Goal: Task Accomplishment & Management: Manage account settings

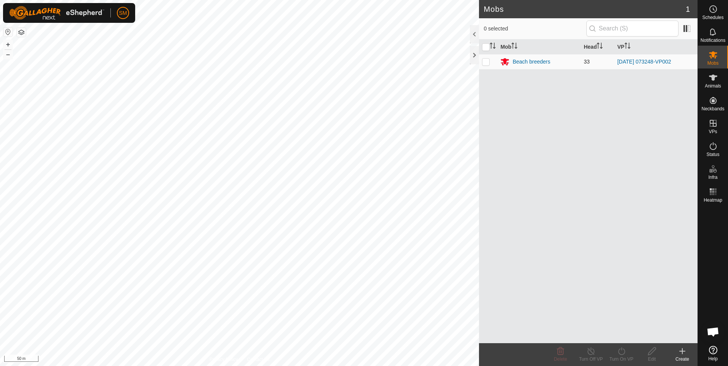
click at [484, 63] on p-checkbox at bounding box center [486, 62] width 8 height 6
checkbox input "true"
click at [516, 61] on div "Beach breeders" at bounding box center [531, 62] width 38 height 8
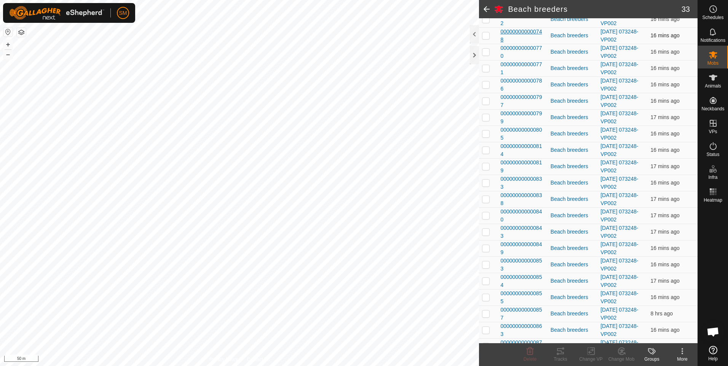
scroll to position [304, 0]
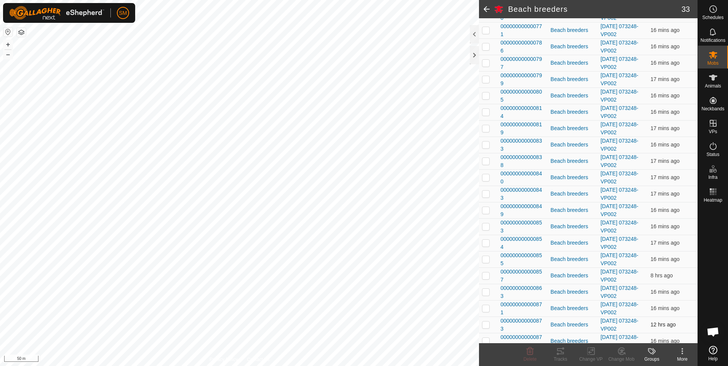
click at [486, 321] on td at bounding box center [488, 325] width 18 height 16
checkbox input "true"
click at [562, 355] on icon at bounding box center [560, 351] width 9 height 9
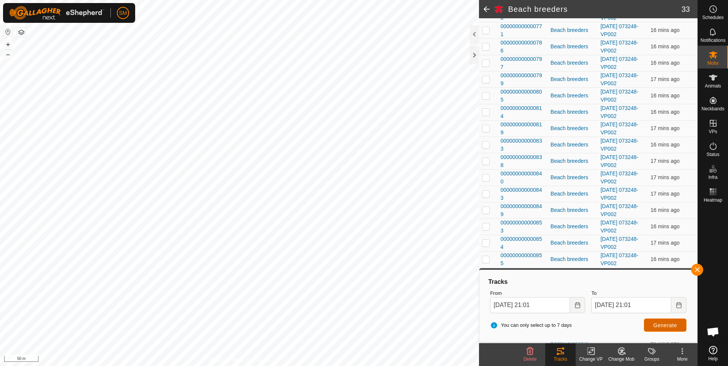
click at [660, 326] on span "Generate" at bounding box center [665, 325] width 24 height 6
click at [576, 304] on icon "Choose Date" at bounding box center [577, 305] width 5 height 6
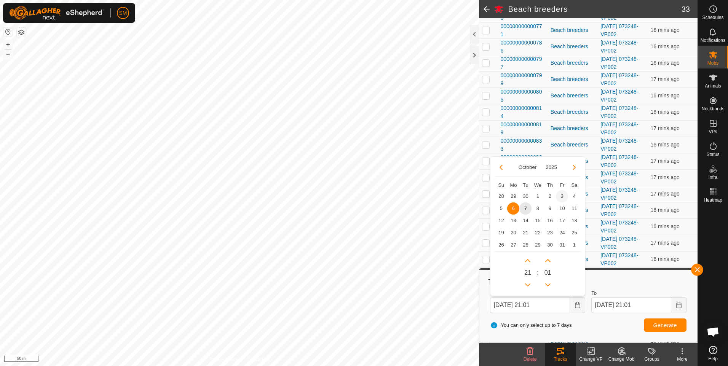
click at [562, 197] on span "3" at bounding box center [562, 196] width 12 height 12
type input "[DATE] 21:01"
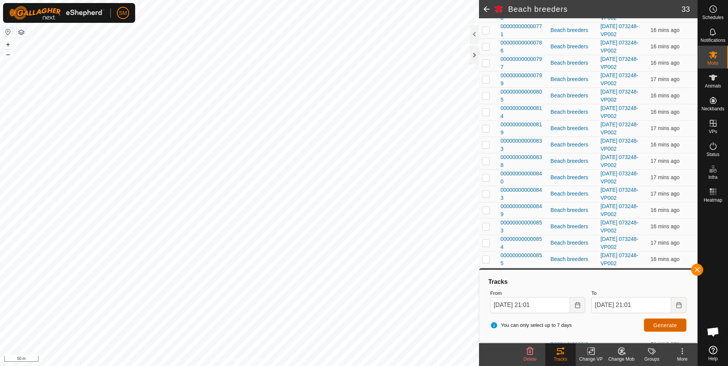
click at [657, 324] on span "Generate" at bounding box center [665, 325] width 24 height 6
click at [711, 61] on span "Mobs" at bounding box center [712, 63] width 11 height 5
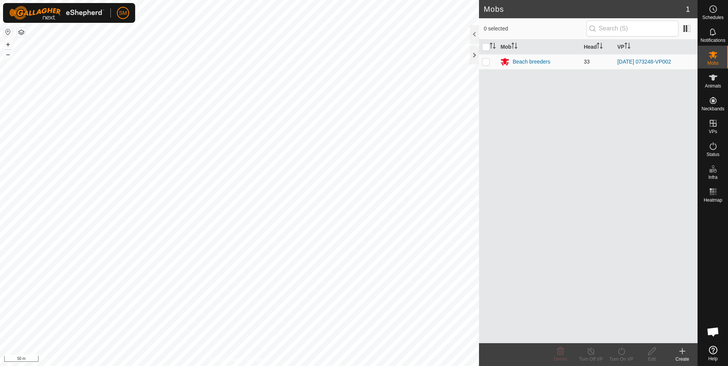
click at [485, 61] on p-checkbox at bounding box center [486, 62] width 8 height 6
checkbox input "true"
click at [590, 352] on icon at bounding box center [591, 351] width 10 height 9
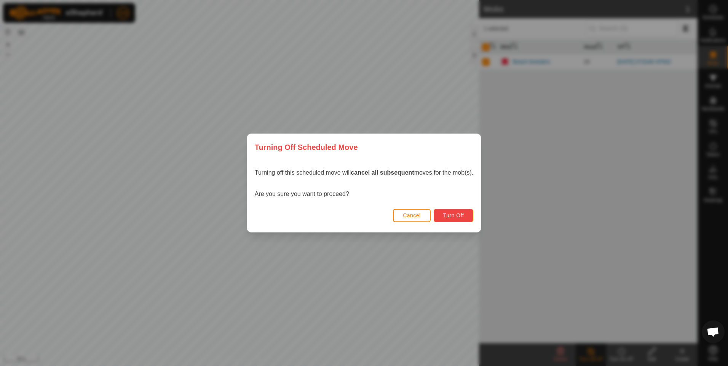
click at [451, 217] on span "Turn Off" at bounding box center [453, 215] width 21 height 6
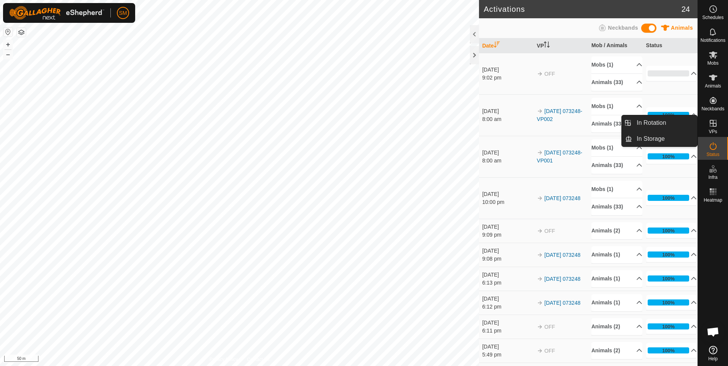
drag, startPoint x: 698, startPoint y: 127, endPoint x: 713, endPoint y: 126, distance: 15.2
click at [713, 126] on icon at bounding box center [712, 123] width 7 height 7
click at [637, 123] on link "In Rotation" at bounding box center [664, 122] width 65 height 15
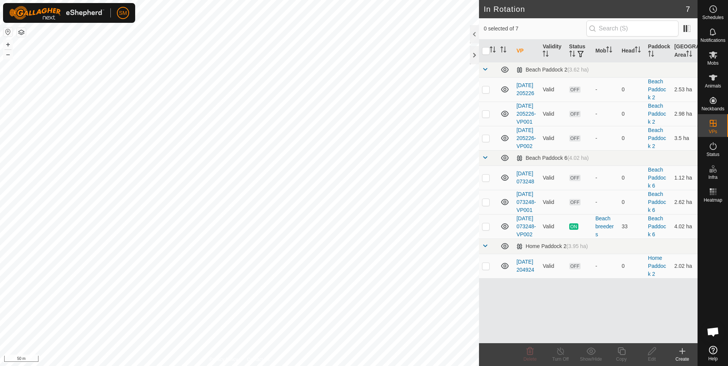
click at [684, 356] on div "Create" at bounding box center [682, 359] width 30 height 7
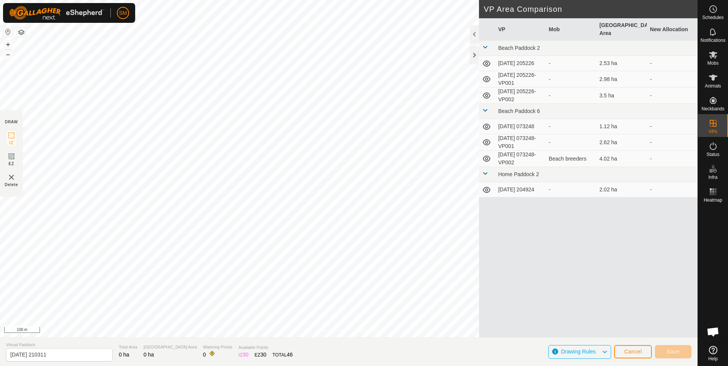
click at [509, 185] on td "[DATE] 204924" at bounding box center [520, 189] width 51 height 15
click at [510, 182] on td "[DATE] 204924" at bounding box center [520, 189] width 51 height 15
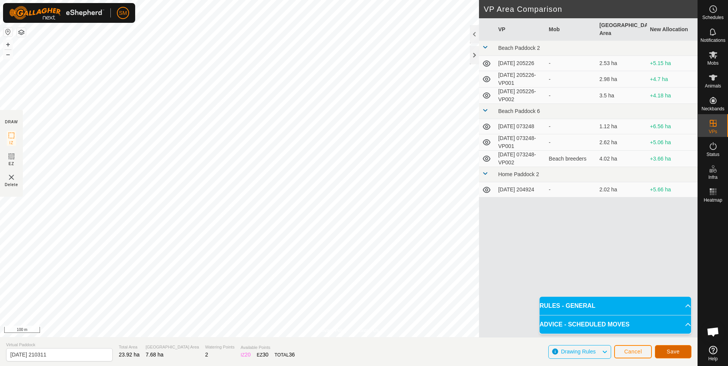
click at [672, 350] on span "Save" at bounding box center [672, 352] width 13 height 6
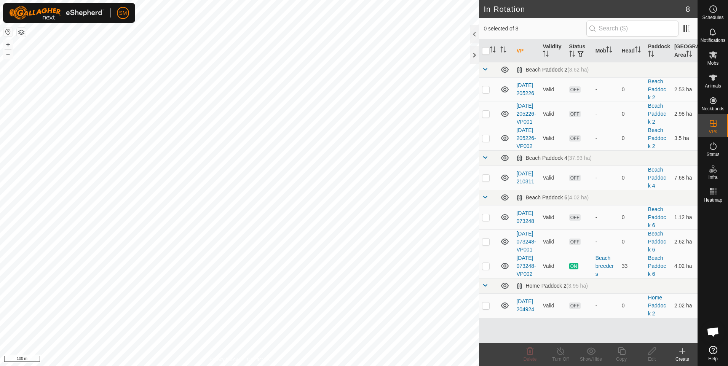
click at [279, 140] on div "SM Schedules Notifications Mobs Animals Neckbands VPs Status Infra Heatmap Help…" at bounding box center [364, 183] width 728 height 366
click at [713, 16] on span "Schedules" at bounding box center [712, 17] width 21 height 5
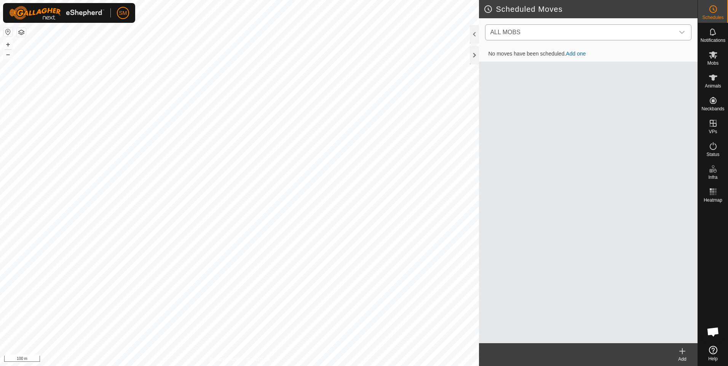
click at [680, 32] on icon "dropdown trigger" at bounding box center [681, 32] width 5 height 3
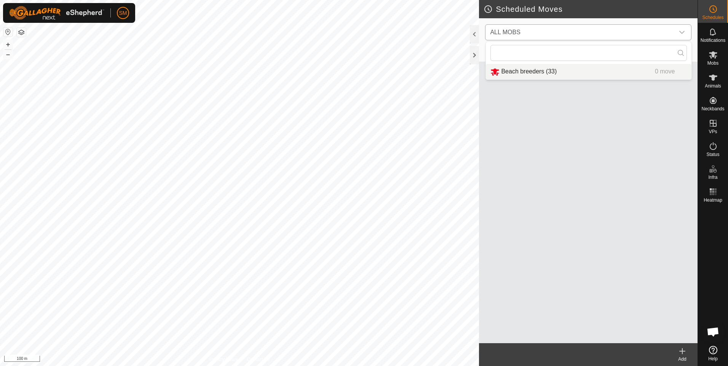
click at [531, 75] on li "Beach breeders (33) 0 move" at bounding box center [589, 72] width 206 height 16
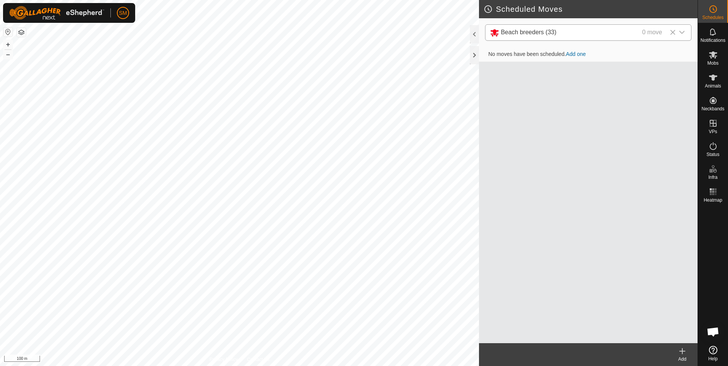
click at [573, 55] on link "Add one" at bounding box center [576, 54] width 20 height 6
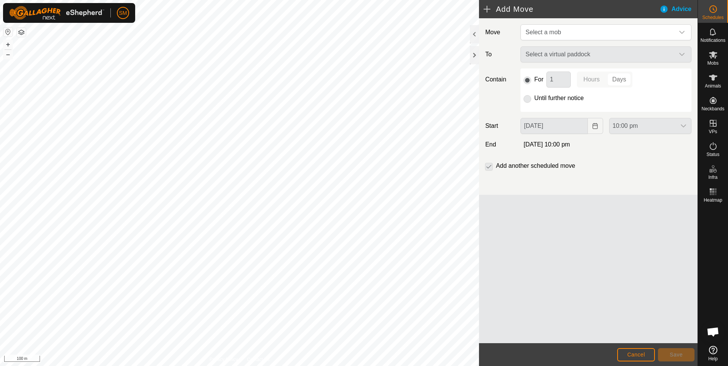
click at [682, 54] on div "Select a virtual paddock" at bounding box center [605, 54] width 177 height 16
click at [681, 54] on div "Select a virtual paddock" at bounding box center [605, 54] width 177 height 16
click at [683, 31] on icon "dropdown trigger" at bounding box center [682, 32] width 6 height 6
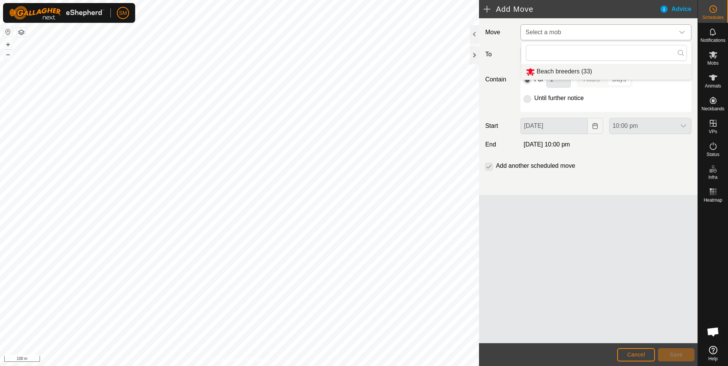
click at [632, 67] on li "Beach breeders (33)" at bounding box center [606, 72] width 170 height 16
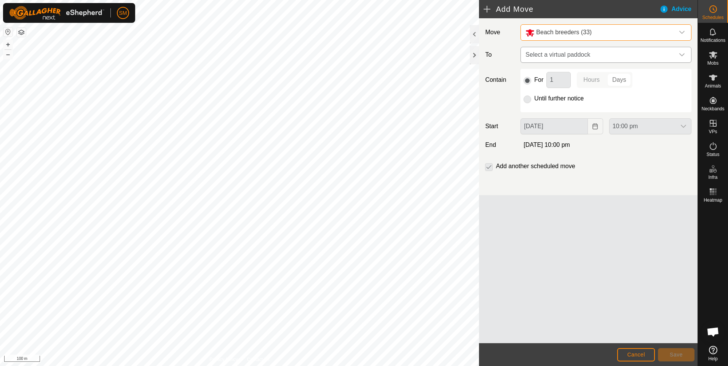
click at [680, 54] on icon "dropdown trigger" at bounding box center [681, 54] width 5 height 3
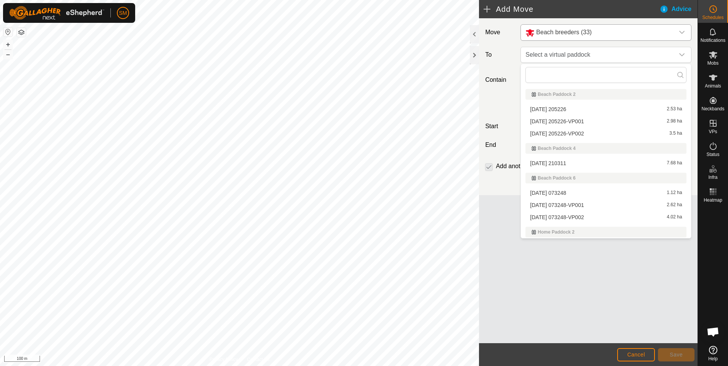
click at [623, 161] on li "[DATE] 210311 7.68 ha" at bounding box center [605, 163] width 161 height 11
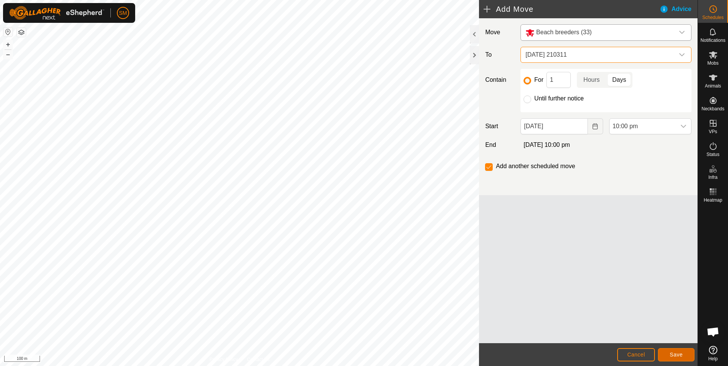
click at [670, 354] on span "Save" at bounding box center [675, 355] width 13 height 6
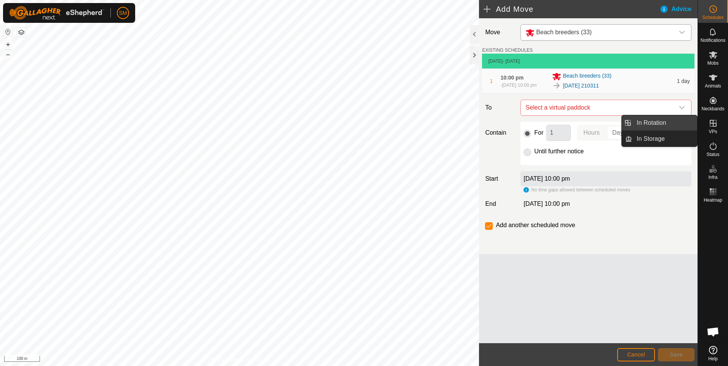
click at [662, 123] on link "In Rotation" at bounding box center [664, 122] width 65 height 15
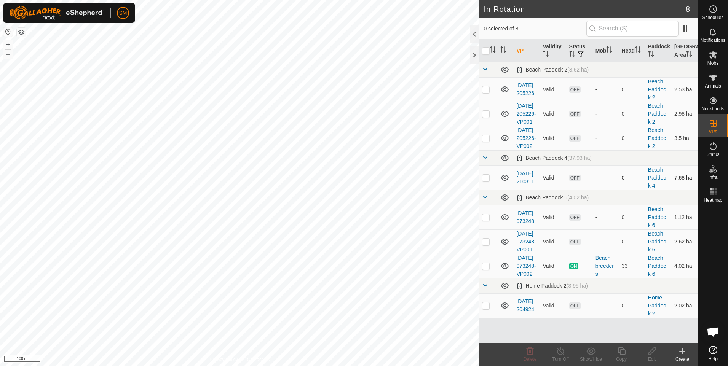
click at [485, 181] on p-checkbox at bounding box center [486, 178] width 8 height 6
checkbox input "true"
click at [622, 352] on icon at bounding box center [622, 351] width 10 height 9
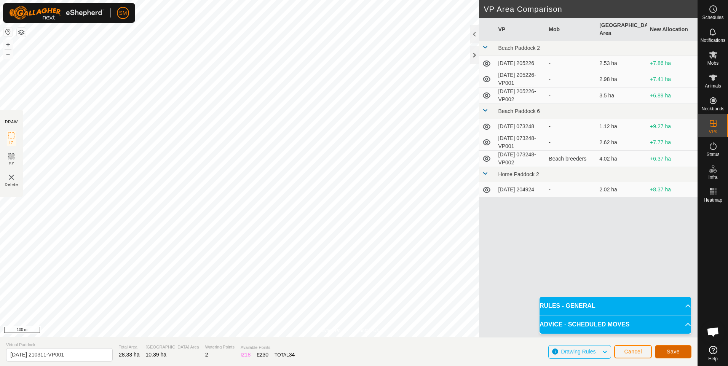
click at [668, 350] on span "Save" at bounding box center [672, 352] width 13 height 6
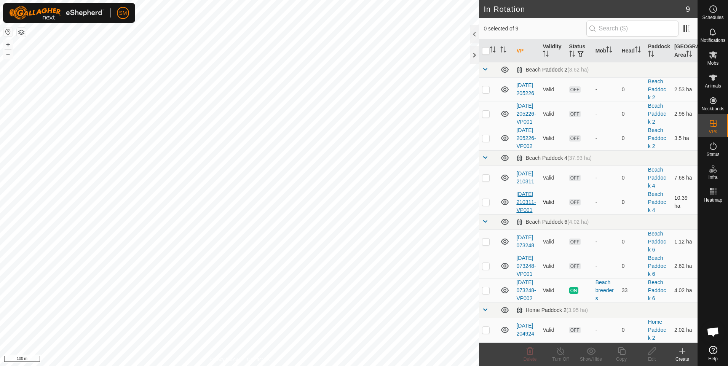
click at [521, 213] on link "[DATE] 210311-VP001" at bounding box center [525, 202] width 19 height 22
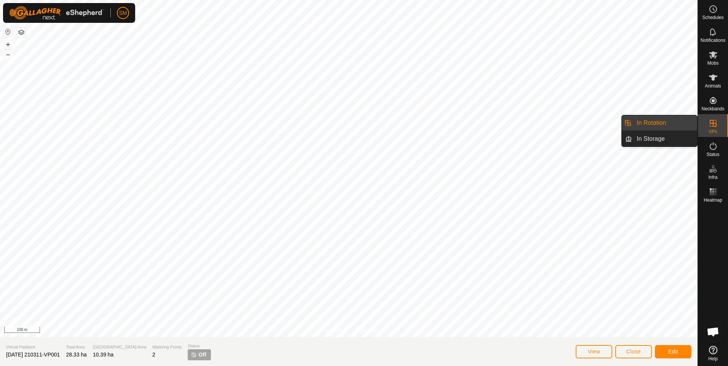
click at [709, 125] on icon at bounding box center [712, 123] width 9 height 9
click at [673, 127] on link "In Rotation" at bounding box center [664, 122] width 65 height 15
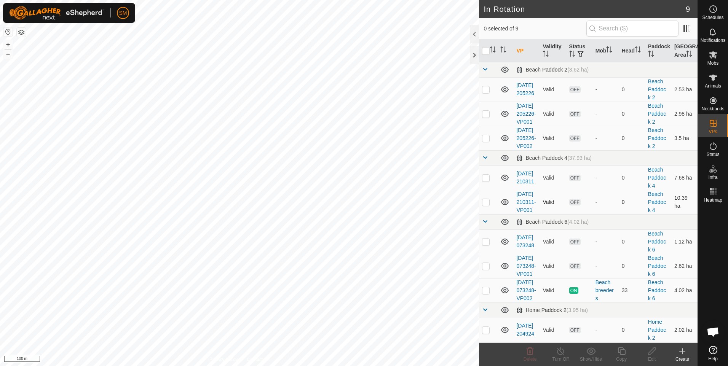
click at [486, 205] on p-checkbox at bounding box center [486, 202] width 8 height 6
checkbox input "true"
click at [622, 353] on icon at bounding box center [622, 351] width 10 height 9
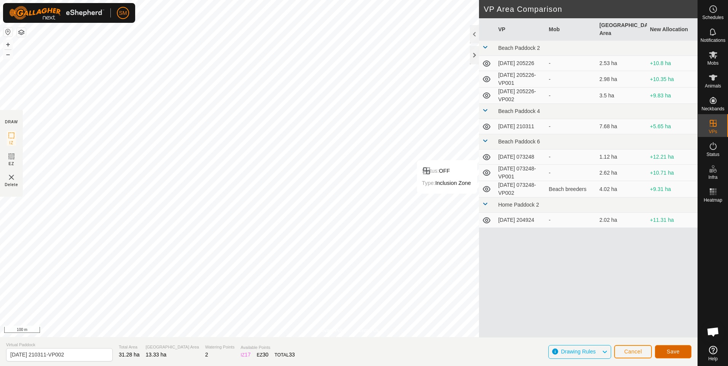
click at [668, 351] on span "Save" at bounding box center [672, 352] width 13 height 6
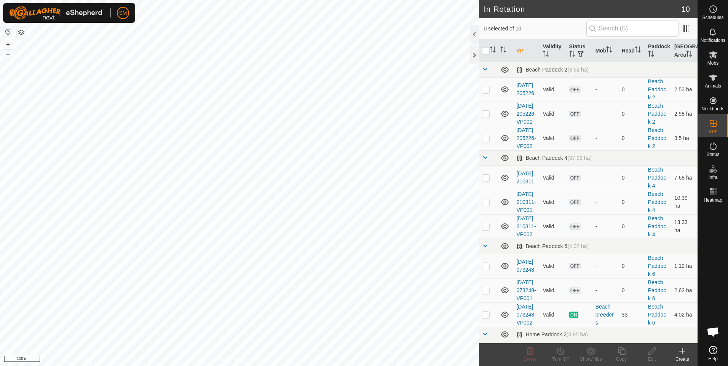
click at [487, 229] on p-checkbox at bounding box center [486, 226] width 8 height 6
checkbox input "true"
click at [620, 354] on icon at bounding box center [621, 351] width 8 height 8
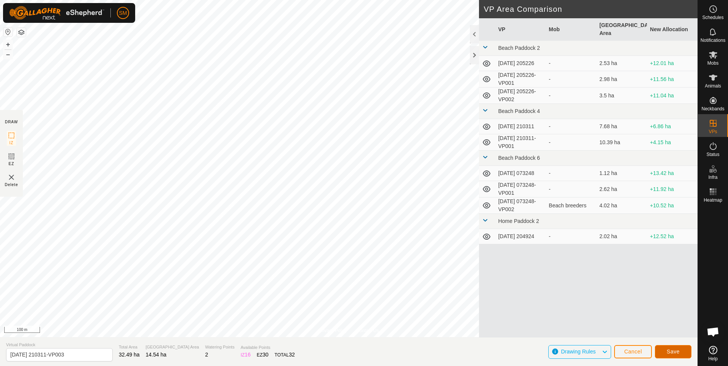
click at [670, 350] on span "Save" at bounding box center [672, 352] width 13 height 6
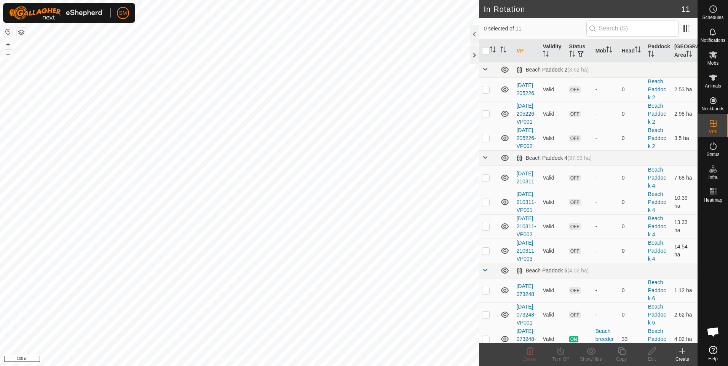
click at [486, 254] on p-checkbox at bounding box center [486, 251] width 8 height 6
checkbox input "true"
click at [621, 350] on icon at bounding box center [621, 351] width 8 height 8
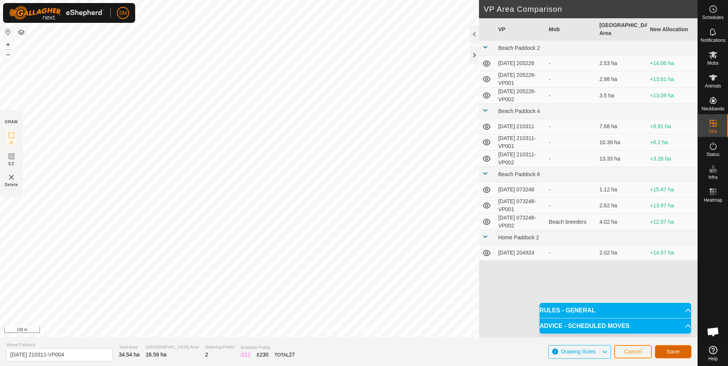
click at [674, 352] on span "Save" at bounding box center [672, 352] width 13 height 6
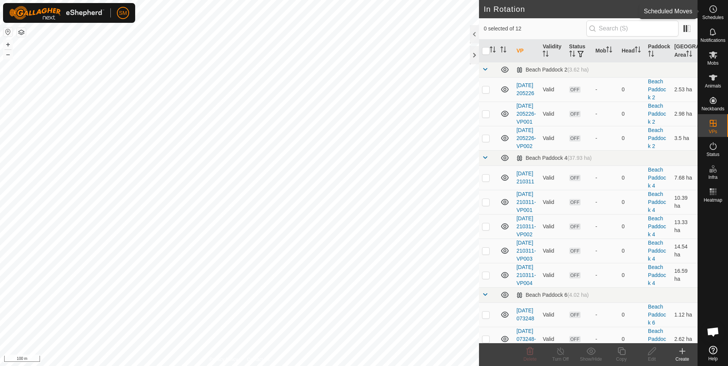
click at [714, 14] on es-schedule-vp-svg-icon at bounding box center [713, 9] width 14 height 12
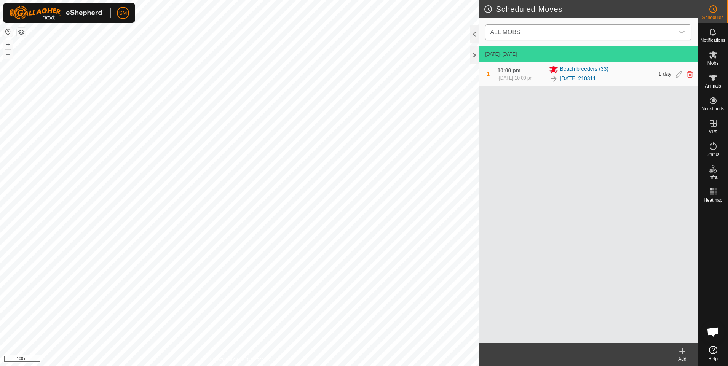
click at [682, 33] on icon "dropdown trigger" at bounding box center [682, 32] width 6 height 6
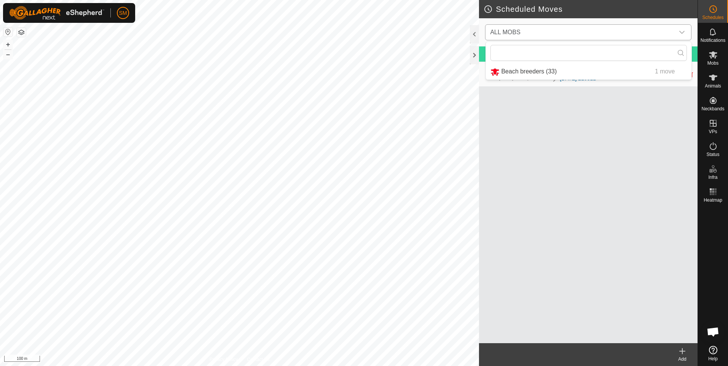
click at [563, 71] on li "Beach breeders (33) 1 move" at bounding box center [589, 72] width 206 height 16
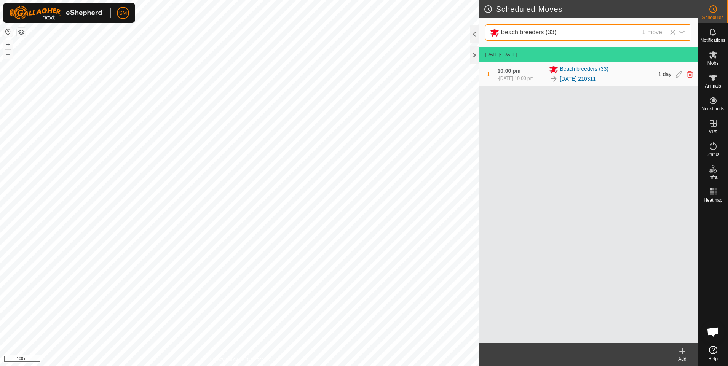
click at [683, 354] on icon at bounding box center [681, 351] width 9 height 9
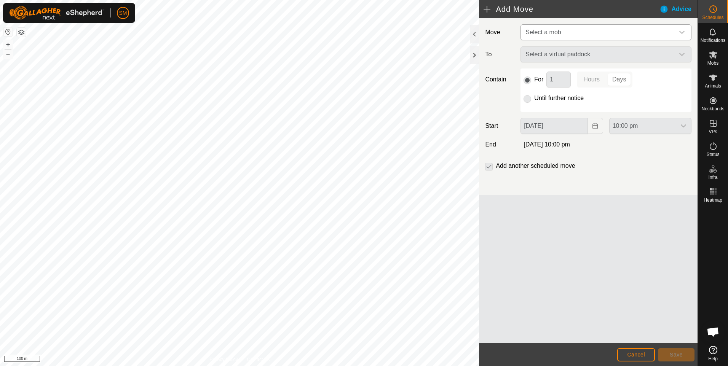
click at [684, 32] on icon "dropdown trigger" at bounding box center [681, 32] width 5 height 3
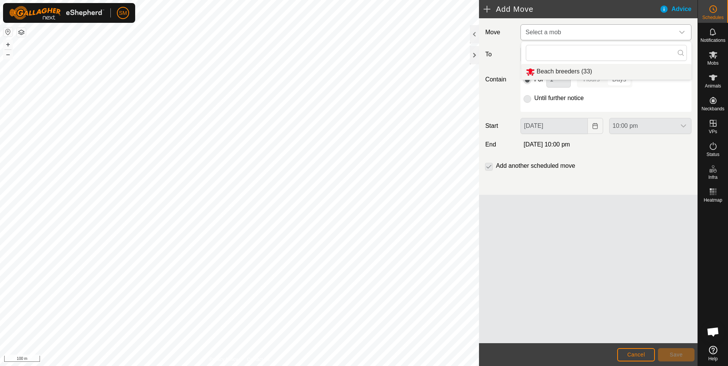
click at [577, 73] on li "Beach breeders (33)" at bounding box center [606, 72] width 170 height 16
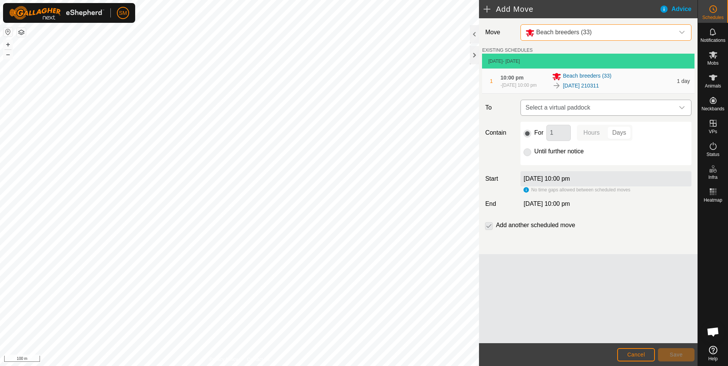
click at [684, 107] on icon "dropdown trigger" at bounding box center [681, 107] width 5 height 3
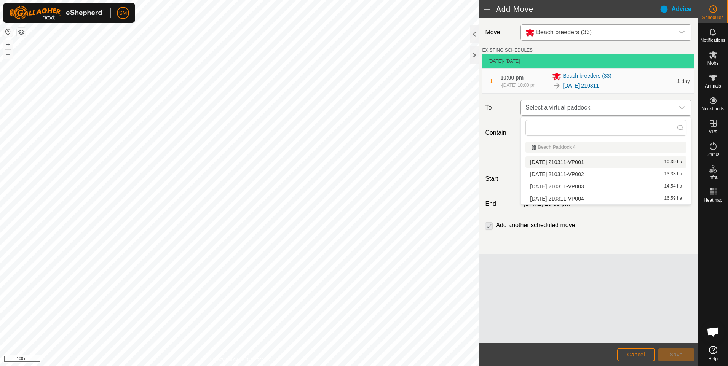
click at [687, 105] on div "dropdown trigger" at bounding box center [681, 107] width 15 height 15
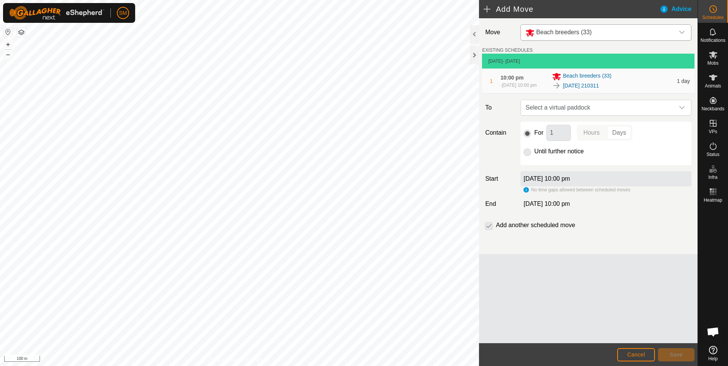
click at [682, 80] on span "1 day" at bounding box center [683, 81] width 13 height 6
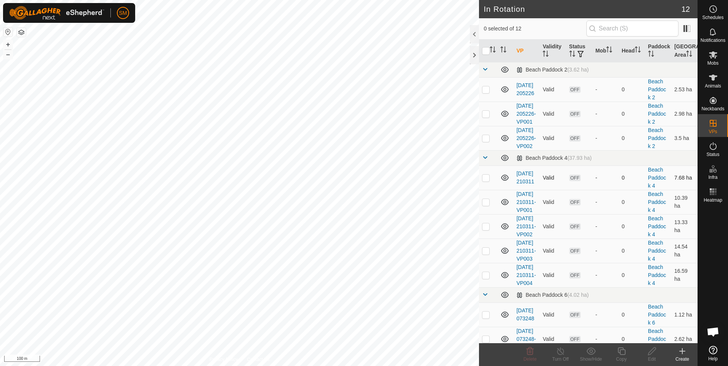
click at [486, 181] on p-checkbox at bounding box center [486, 178] width 8 height 6
checkbox input "true"
click at [712, 11] on icon at bounding box center [712, 9] width 9 height 9
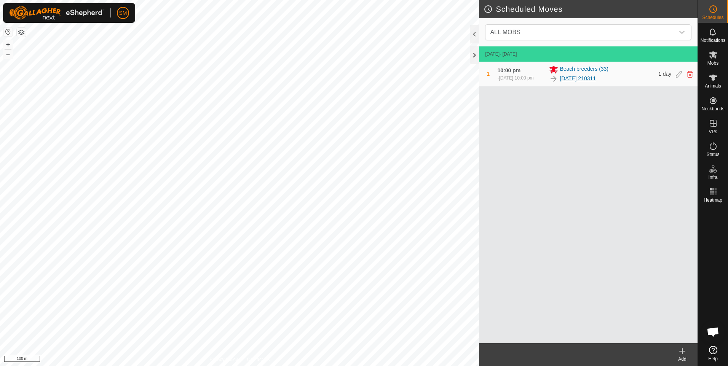
click at [582, 76] on link "[DATE] 210311" at bounding box center [577, 79] width 36 height 8
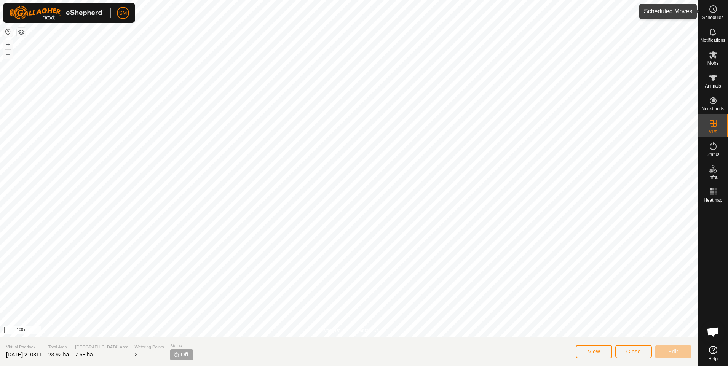
click at [712, 13] on circle at bounding box center [712, 9] width 7 height 7
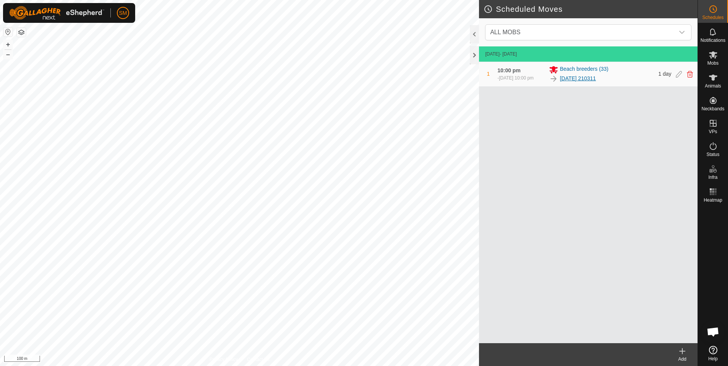
click at [566, 78] on link "[DATE] 210311" at bounding box center [577, 79] width 36 height 8
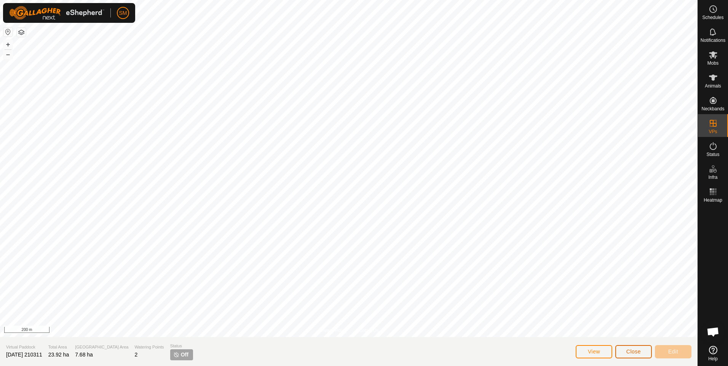
click at [640, 349] on span "Close" at bounding box center [633, 352] width 14 height 6
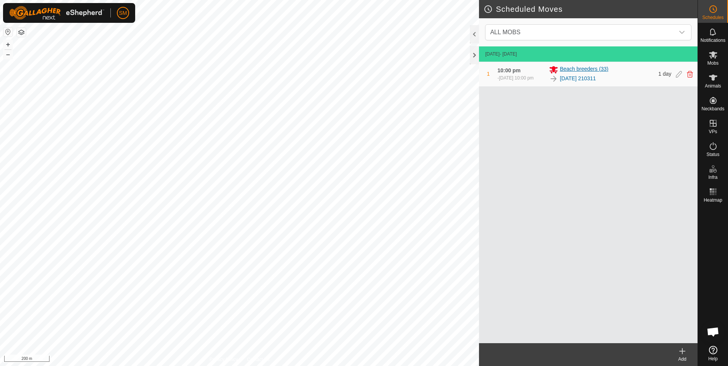
click at [568, 69] on span "Beach breeders (33)" at bounding box center [583, 69] width 49 height 9
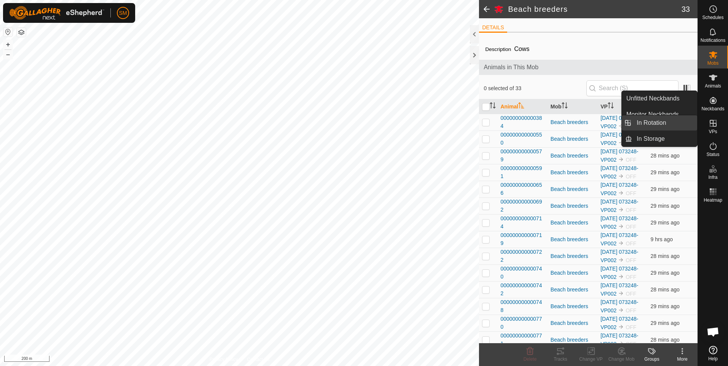
click at [655, 121] on link "In Rotation" at bounding box center [664, 122] width 65 height 15
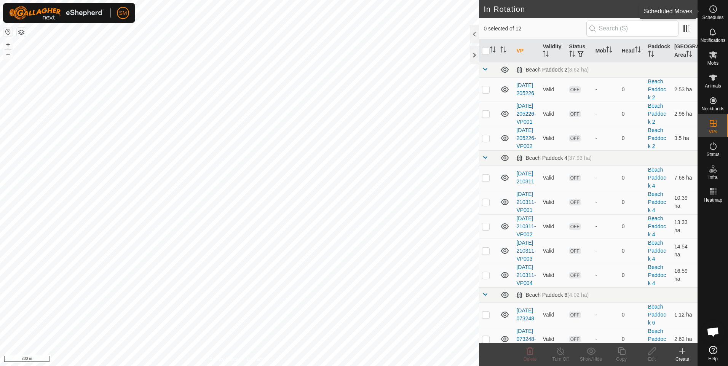
click at [714, 12] on circle at bounding box center [712, 9] width 7 height 7
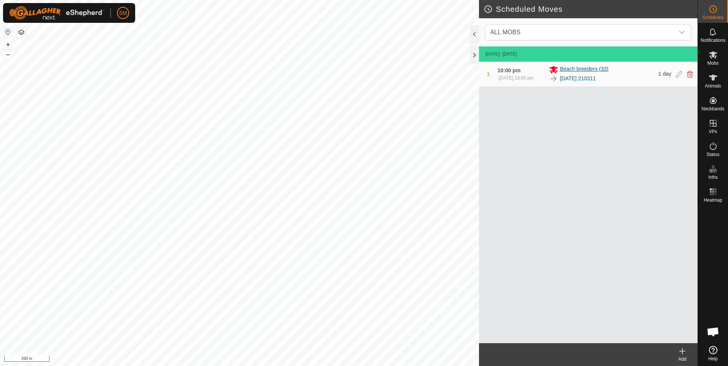
click at [577, 70] on span "Beach breeders (33)" at bounding box center [583, 69] width 49 height 9
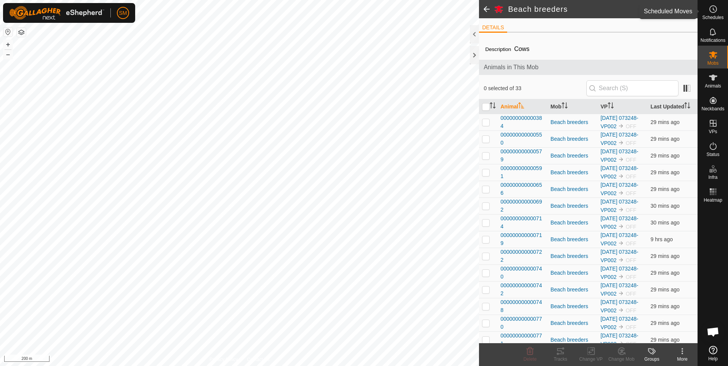
click at [714, 12] on circle at bounding box center [712, 9] width 7 height 7
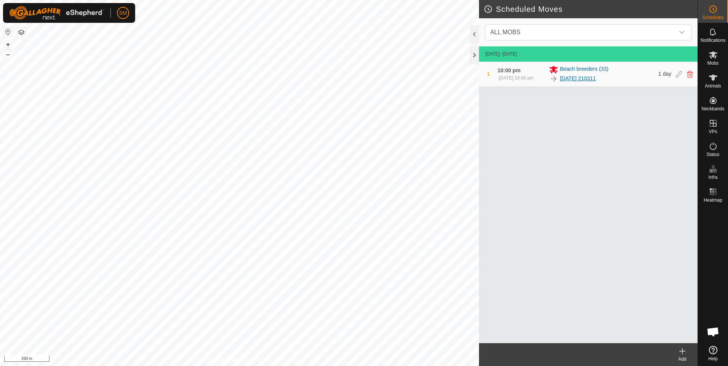
click at [593, 78] on link "[DATE] 210311" at bounding box center [577, 79] width 36 height 8
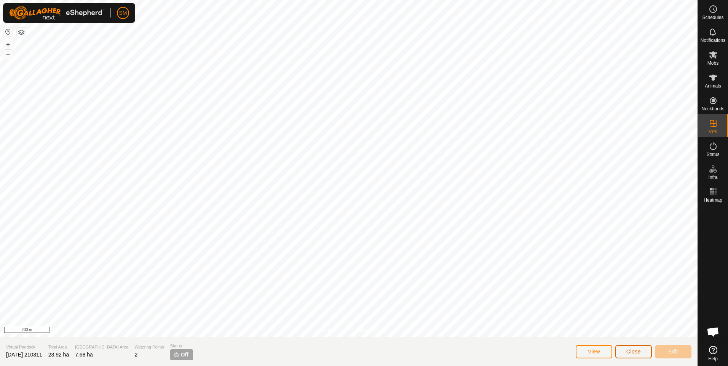
click at [625, 348] on button "Close" at bounding box center [633, 351] width 37 height 13
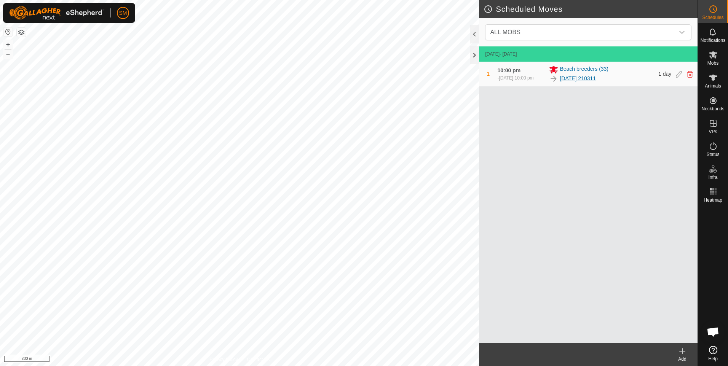
click at [578, 78] on link "[DATE] 210311" at bounding box center [577, 79] width 36 height 8
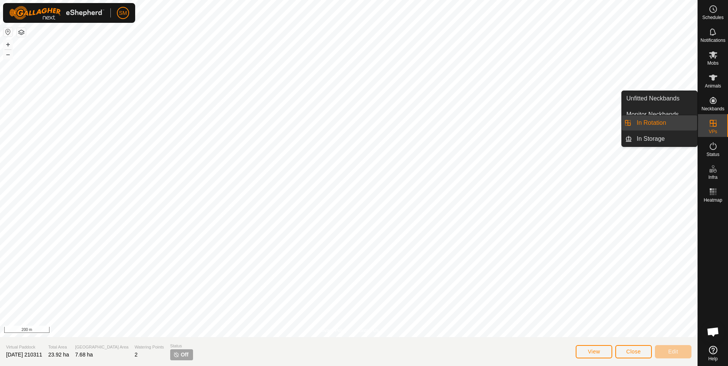
click at [676, 122] on link "In Rotation" at bounding box center [664, 122] width 65 height 15
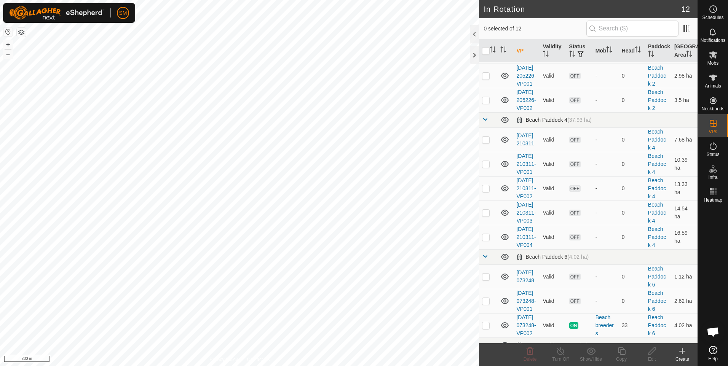
scroll to position [76, 0]
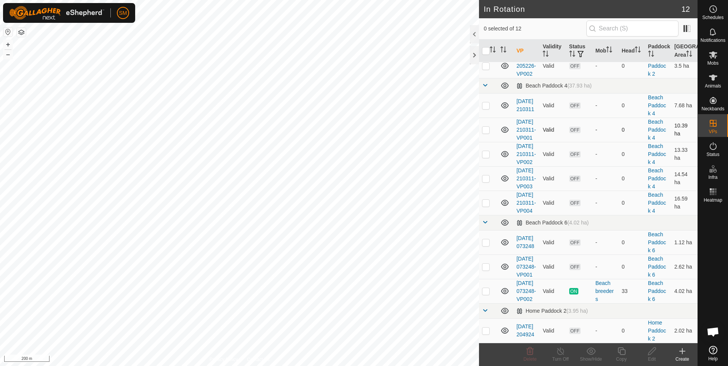
click at [523, 142] on td "[DATE] 210311-VP001" at bounding box center [526, 130] width 26 height 24
click at [524, 141] on link "[DATE] 210311-VP001" at bounding box center [525, 130] width 19 height 22
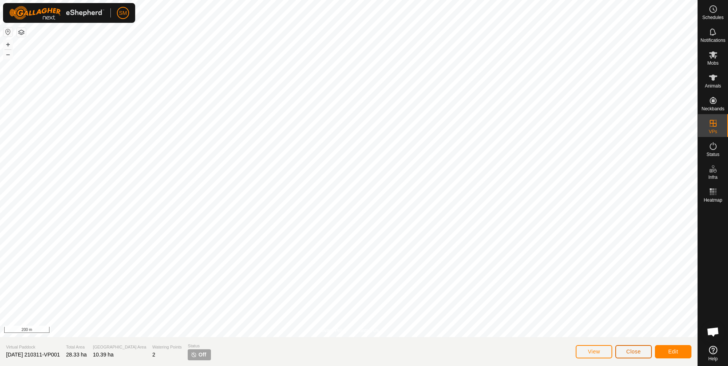
click at [628, 349] on span "Close" at bounding box center [633, 352] width 14 height 6
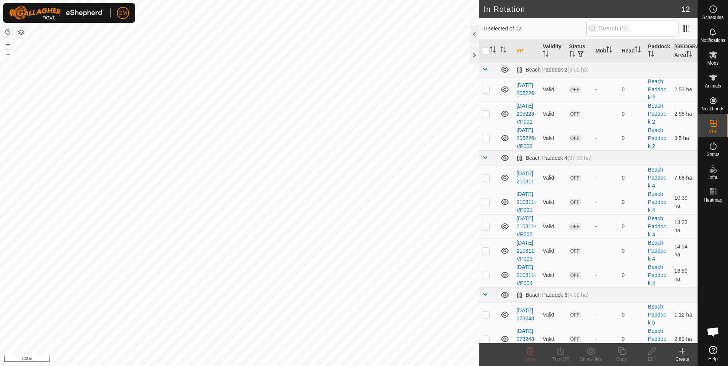
click at [522, 190] on td "[DATE] 210311" at bounding box center [526, 178] width 26 height 24
click at [524, 185] on link "[DATE] 210311" at bounding box center [525, 178] width 18 height 14
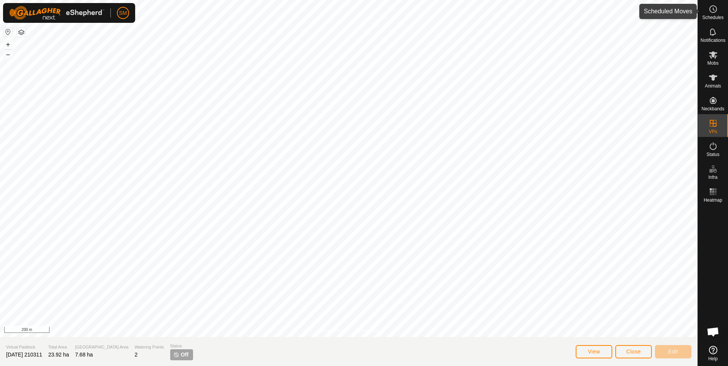
click at [714, 9] on icon at bounding box center [712, 9] width 9 height 9
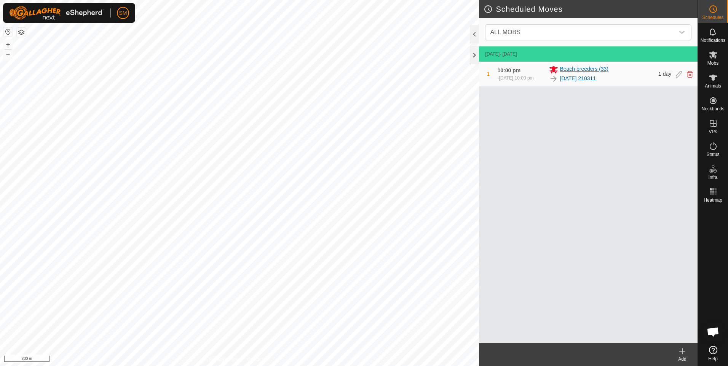
click at [577, 69] on span "Beach breeders (33)" at bounding box center [583, 69] width 49 height 9
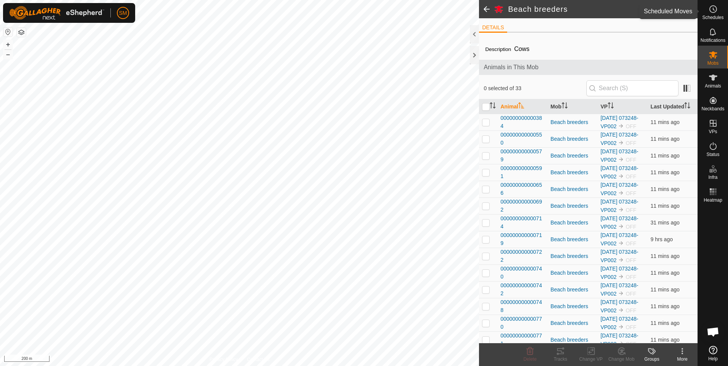
click at [712, 16] on span "Schedules" at bounding box center [712, 17] width 21 height 5
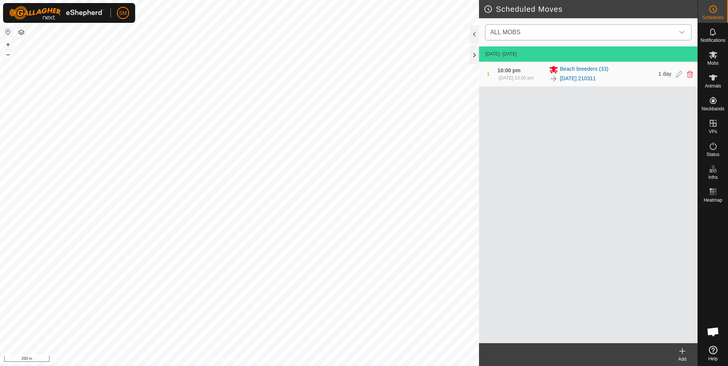
click at [682, 32] on icon "dropdown trigger" at bounding box center [682, 32] width 6 height 6
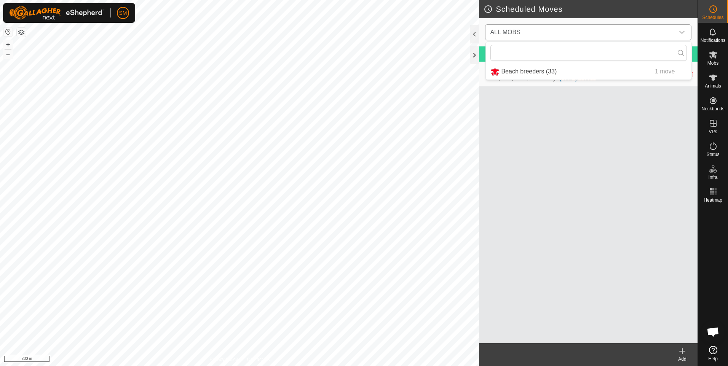
click at [627, 67] on li "Beach breeders (33) 1 move" at bounding box center [589, 72] width 206 height 16
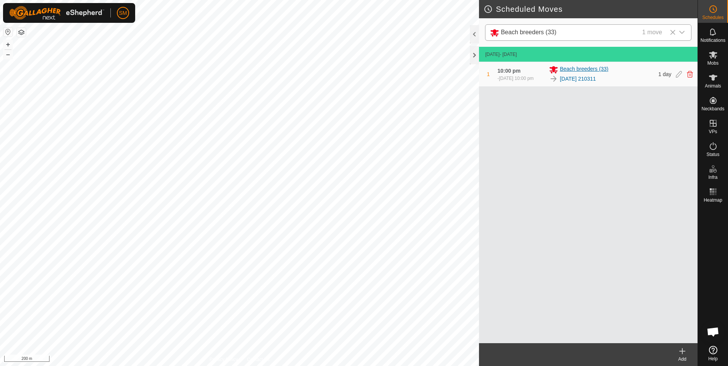
click at [585, 68] on span "Beach breeders (33)" at bounding box center [583, 69] width 49 height 9
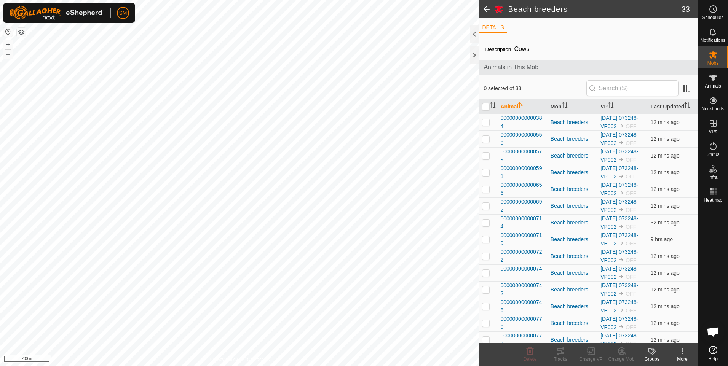
click at [483, 10] on span at bounding box center [486, 9] width 15 height 18
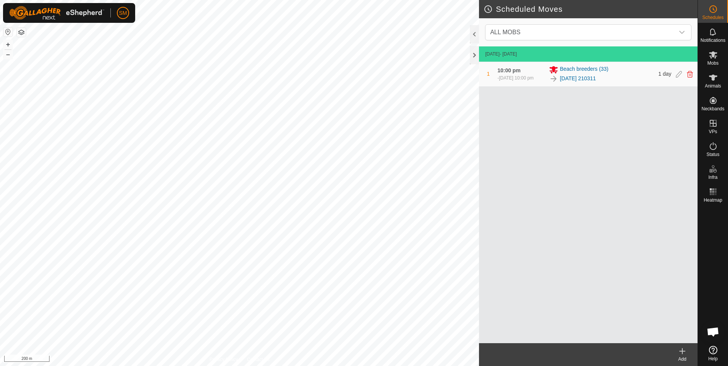
click at [566, 81] on link "[DATE] 210311" at bounding box center [577, 79] width 36 height 8
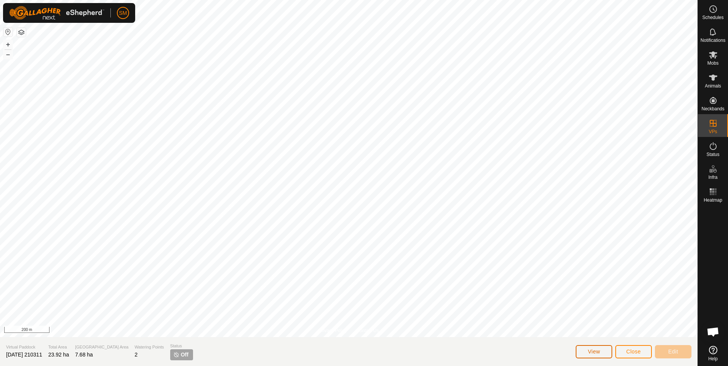
click at [601, 349] on button "View" at bounding box center [593, 351] width 37 height 13
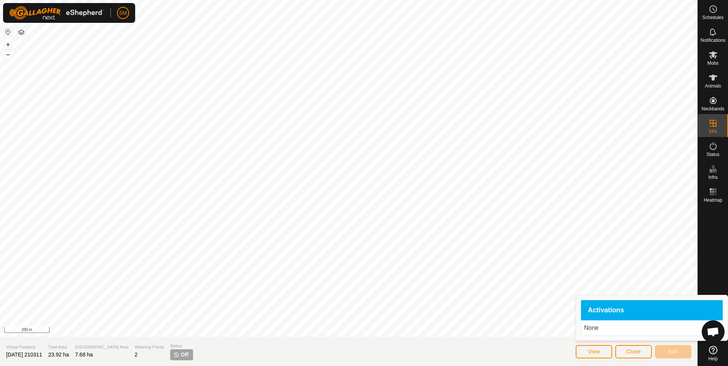
click at [634, 313] on div "Activations" at bounding box center [652, 310] width 142 height 21
click at [607, 312] on span "Activations" at bounding box center [606, 310] width 36 height 7
click at [593, 328] on p "None" at bounding box center [651, 327] width 135 height 9
click at [602, 312] on span "Activations" at bounding box center [606, 310] width 36 height 7
click at [603, 312] on span "Activations" at bounding box center [606, 310] width 36 height 7
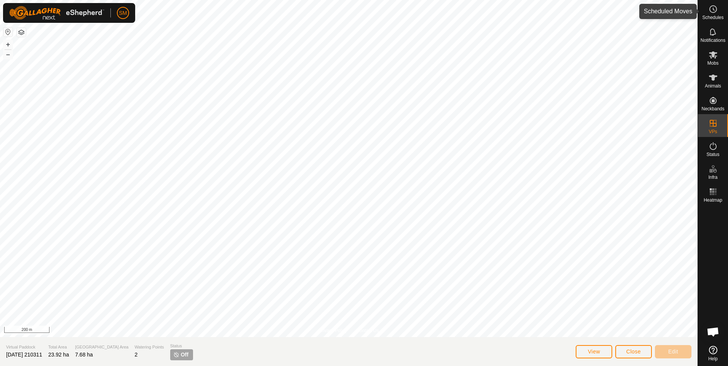
click at [716, 17] on span "Schedules" at bounding box center [712, 17] width 21 height 5
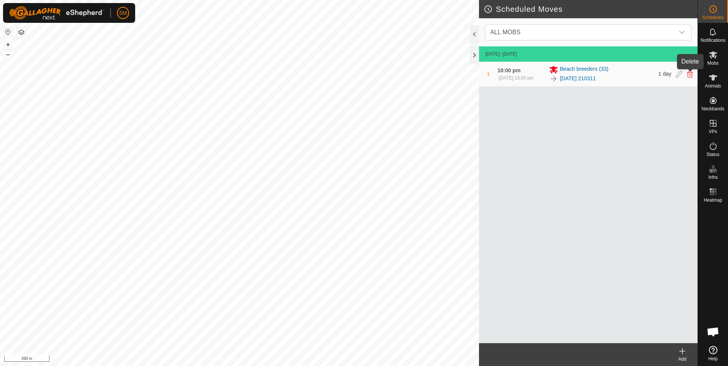
click at [687, 77] on icon at bounding box center [690, 74] width 6 height 7
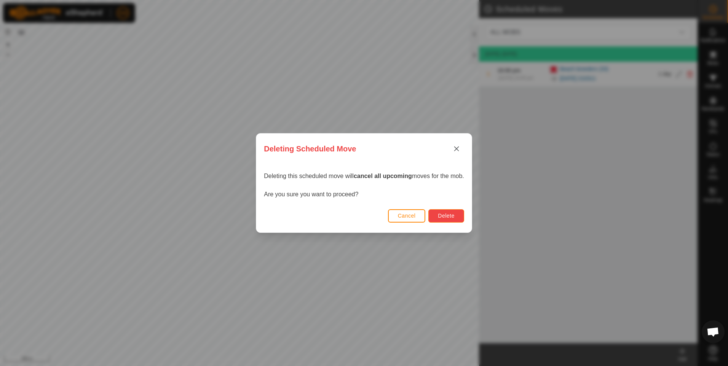
click at [440, 213] on span "Delete" at bounding box center [446, 216] width 16 height 6
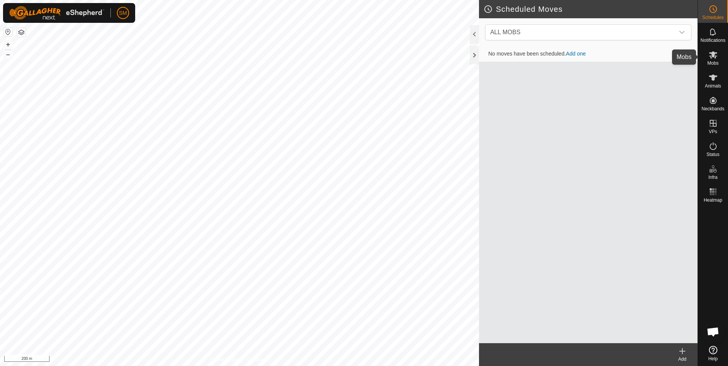
click at [714, 61] on span "Mobs" at bounding box center [712, 63] width 11 height 5
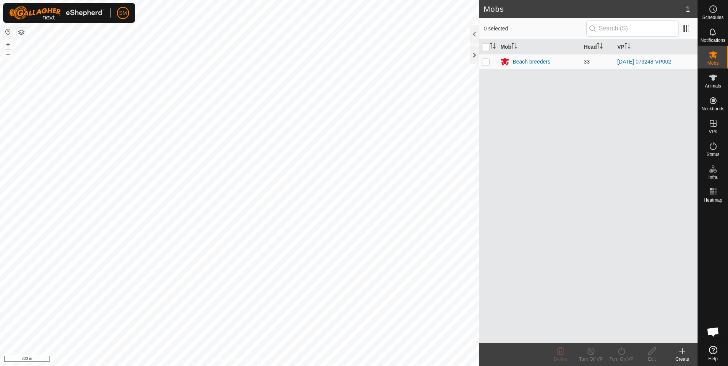
click at [520, 61] on div "Beach breeders" at bounding box center [531, 62] width 38 height 8
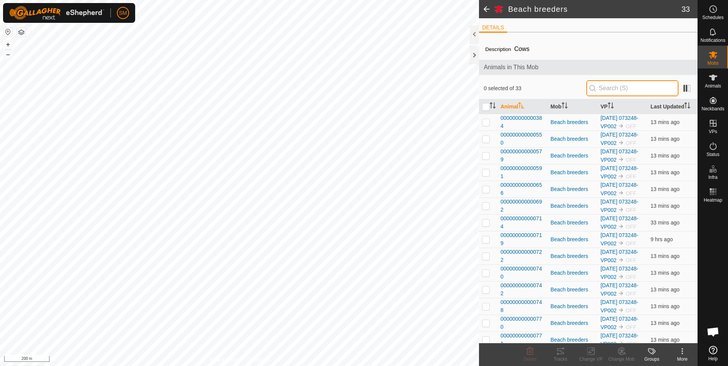
click at [603, 88] on input "text" at bounding box center [632, 88] width 92 height 16
click at [593, 91] on p-inputicon at bounding box center [592, 88] width 6 height 6
click at [593, 89] on p-inputicon at bounding box center [592, 88] width 6 height 6
click at [582, 88] on span "0 selected of 33" at bounding box center [534, 88] width 102 height 8
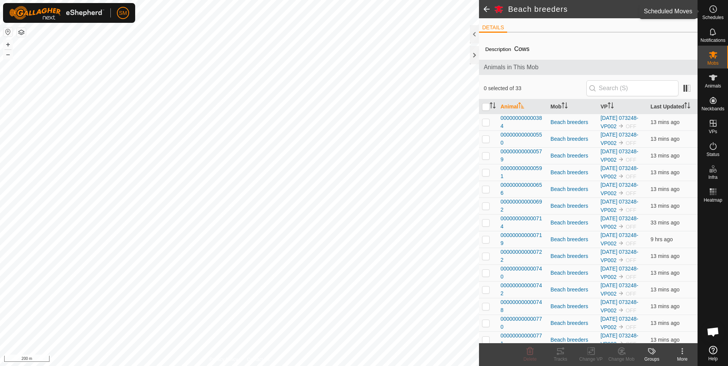
click at [715, 16] on span "Schedules" at bounding box center [712, 17] width 21 height 5
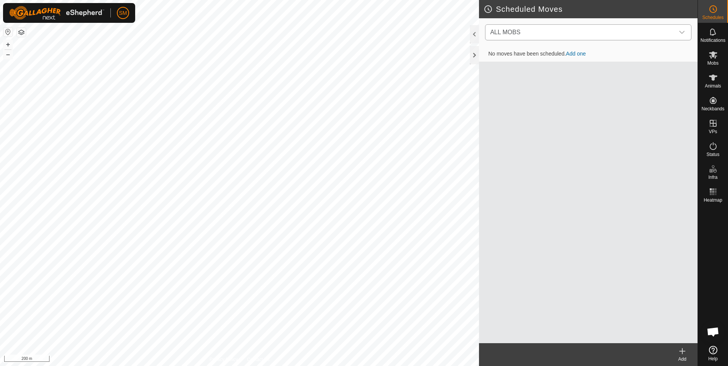
click at [683, 30] on icon "dropdown trigger" at bounding box center [682, 32] width 6 height 6
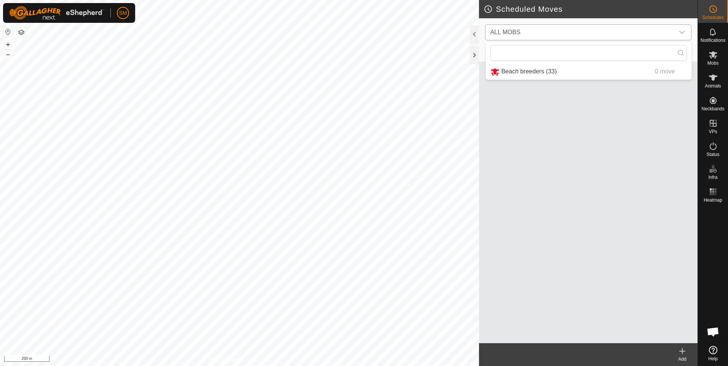
click at [629, 66] on li "Beach breeders (33) 0 move" at bounding box center [589, 72] width 206 height 16
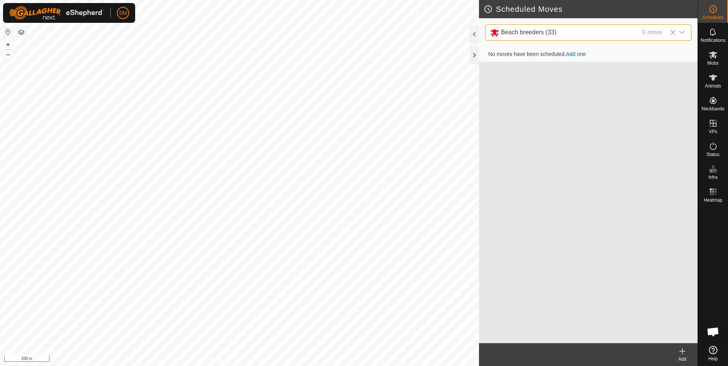
click at [574, 53] on link "Add one" at bounding box center [576, 54] width 20 height 6
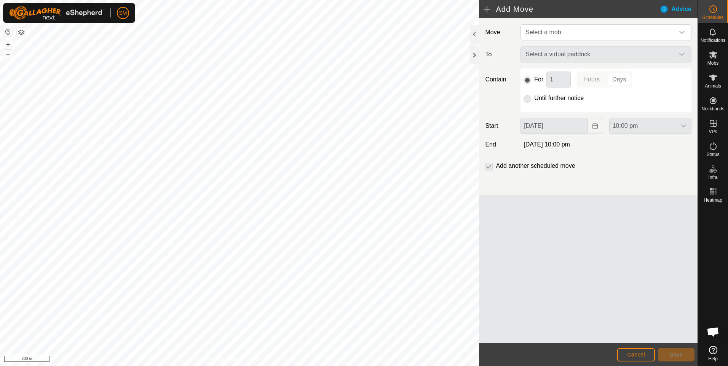
click at [681, 54] on div "Select a virtual paddock" at bounding box center [605, 54] width 177 height 16
click at [583, 52] on div "Select a virtual paddock" at bounding box center [605, 54] width 177 height 16
click at [582, 55] on div "Select a virtual paddock" at bounding box center [605, 54] width 177 height 16
drag, startPoint x: 600, startPoint y: 56, endPoint x: 605, endPoint y: 56, distance: 4.9
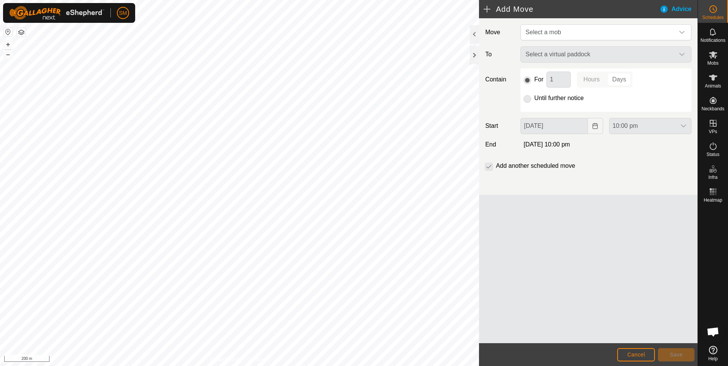
click at [604, 56] on div "Select a virtual paddock" at bounding box center [605, 54] width 177 height 16
click at [606, 56] on div "Select a virtual paddock" at bounding box center [605, 54] width 177 height 16
click at [685, 32] on div "dropdown trigger" at bounding box center [681, 32] width 15 height 15
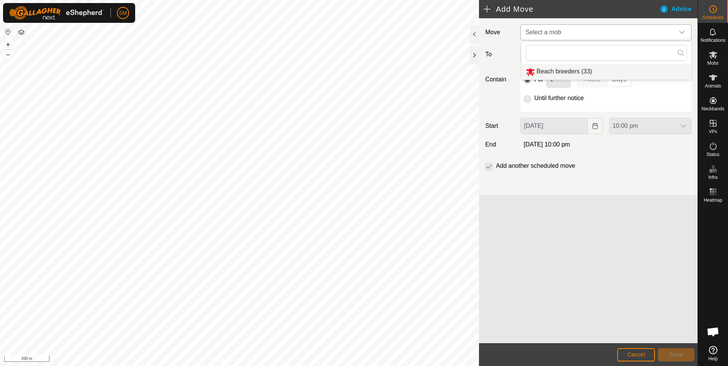
click at [584, 70] on li "Beach breeders (33)" at bounding box center [606, 72] width 170 height 16
click at [681, 53] on icon "dropdown trigger" at bounding box center [682, 55] width 6 height 6
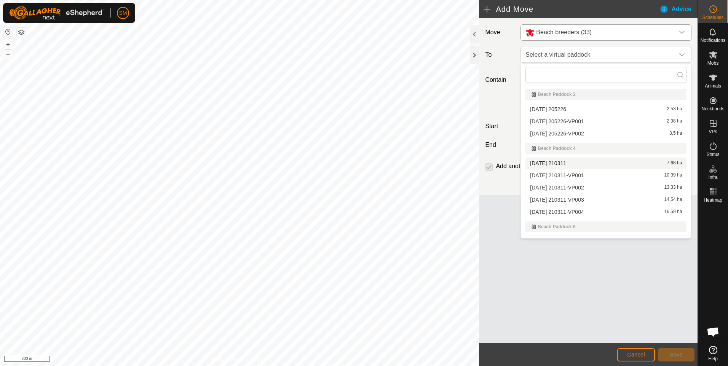
click at [561, 162] on li "[DATE] 210311 7.68 ha" at bounding box center [605, 163] width 161 height 11
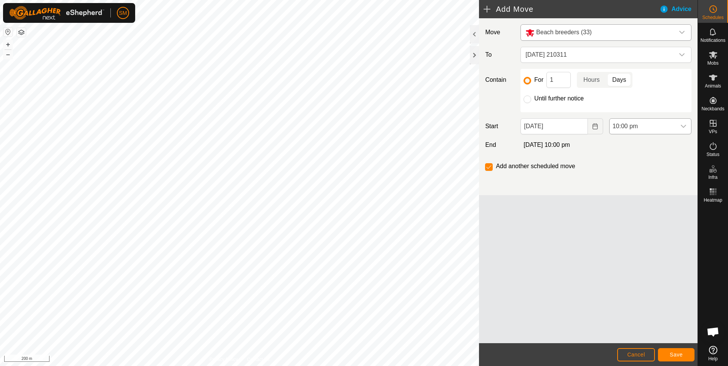
click at [683, 126] on icon "dropdown trigger" at bounding box center [683, 126] width 6 height 6
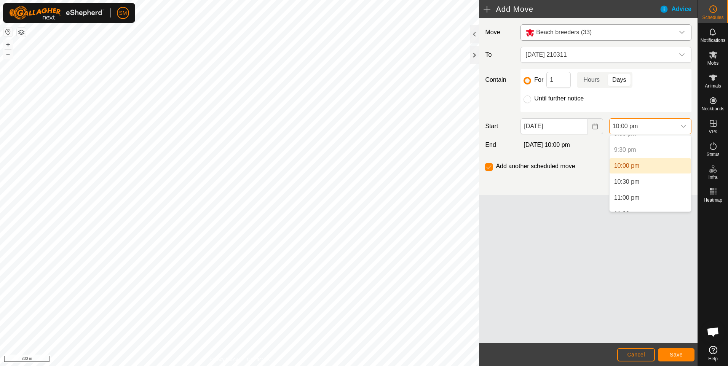
scroll to position [690, 0]
click at [632, 203] on li "11:30 pm" at bounding box center [649, 203] width 81 height 15
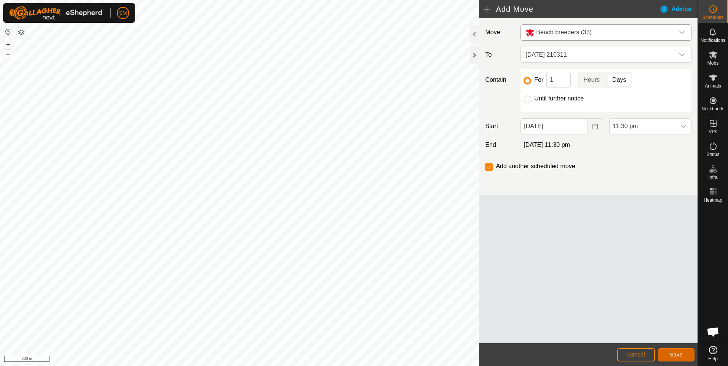
click at [668, 354] on button "Save" at bounding box center [676, 354] width 37 height 13
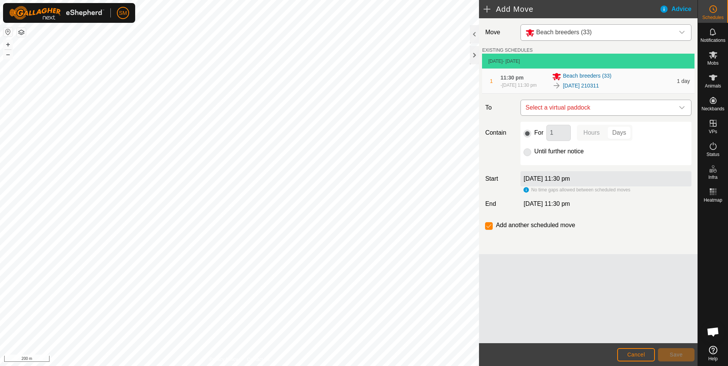
click at [686, 105] on div "dropdown trigger" at bounding box center [681, 107] width 15 height 15
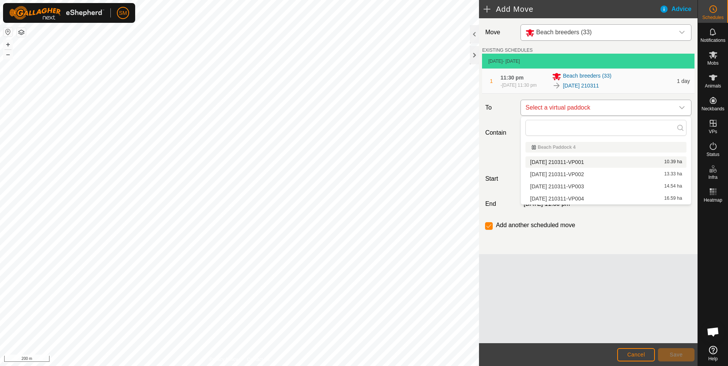
click at [681, 106] on icon "dropdown trigger" at bounding box center [682, 108] width 6 height 6
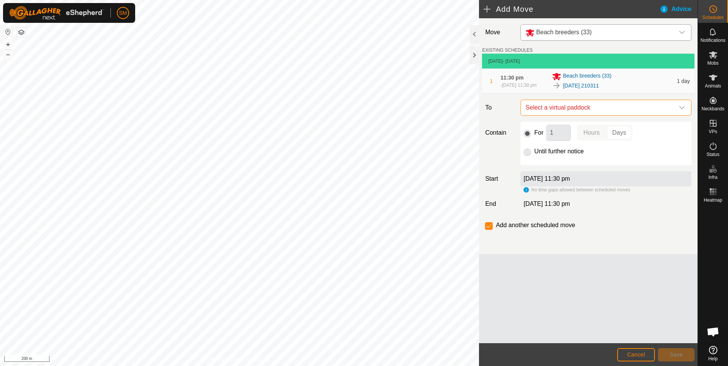
click at [529, 178] on label "[DATE] 11:30 pm" at bounding box center [546, 178] width 46 height 6
click at [528, 179] on label "[DATE] 11:30 pm" at bounding box center [546, 178] width 46 height 6
click at [527, 179] on label "[DATE] 11:30 pm" at bounding box center [546, 178] width 46 height 6
click at [527, 178] on label "[DATE] 11:30 pm" at bounding box center [546, 178] width 46 height 6
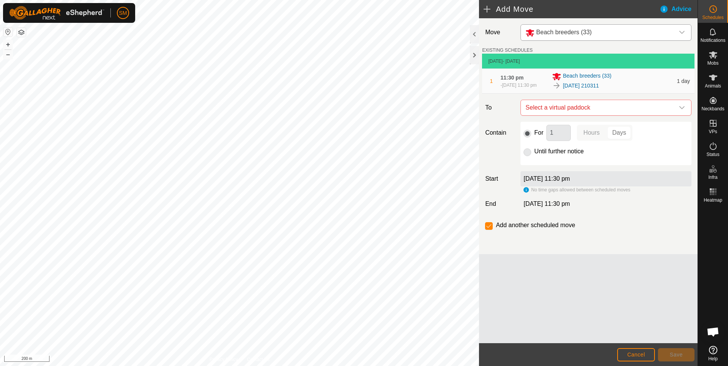
click at [527, 178] on label "[DATE] 11:30 pm" at bounding box center [546, 178] width 46 height 6
click at [526, 177] on label "[DATE] 11:30 pm" at bounding box center [546, 178] width 46 height 6
click at [680, 107] on icon "dropdown trigger" at bounding box center [681, 107] width 5 height 3
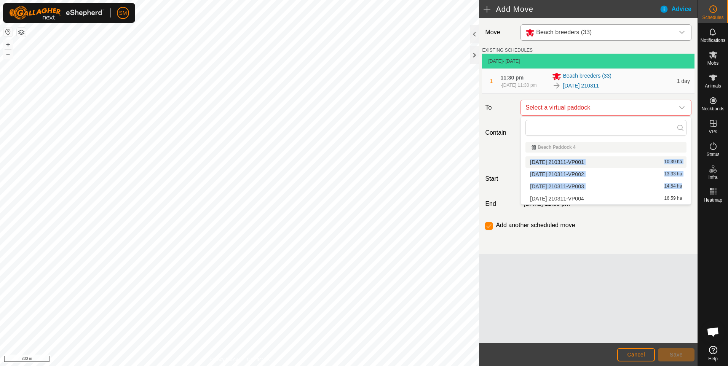
drag, startPoint x: 634, startPoint y: 190, endPoint x: 625, endPoint y: 156, distance: 35.9
click at [625, 156] on ul "Beach Paddock 4 [DATE] 210311-VP001 10.39 ha [DATE] 210311-VP002 13.33 ha [DATE…" at bounding box center [606, 171] width 170 height 65
click at [621, 188] on li "[DATE] 210311-VP003 14.54 ha" at bounding box center [605, 186] width 161 height 11
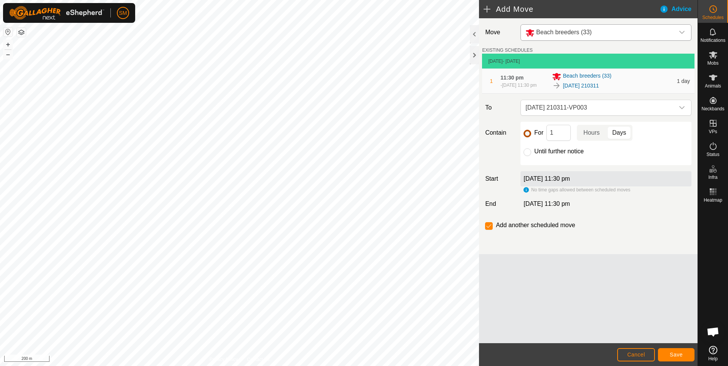
click at [531, 132] on input "For" at bounding box center [527, 134] width 8 height 8
click at [683, 110] on icon "dropdown trigger" at bounding box center [682, 108] width 6 height 6
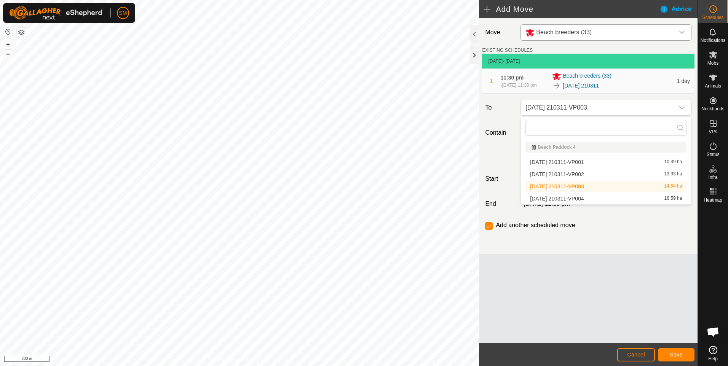
click at [558, 163] on li "[DATE] 210311-VP001 10.39 ha" at bounding box center [605, 161] width 161 height 11
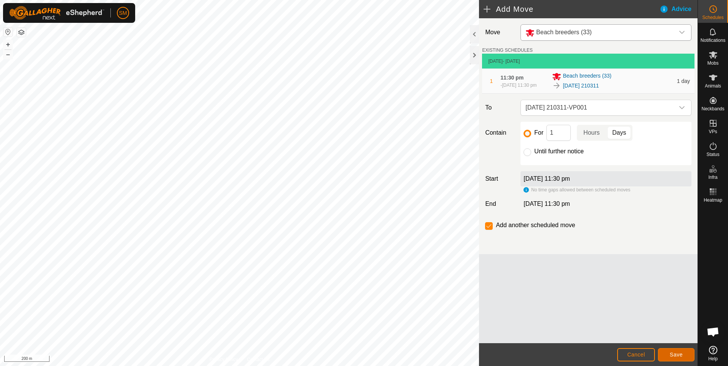
click at [668, 350] on button "Save" at bounding box center [676, 354] width 37 height 13
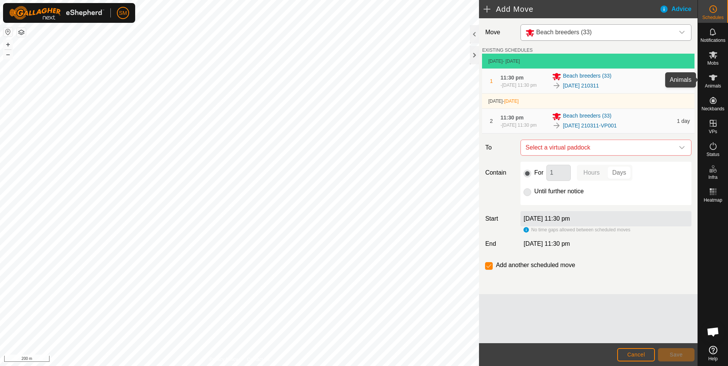
click at [711, 89] on div "Animals" at bounding box center [713, 80] width 30 height 23
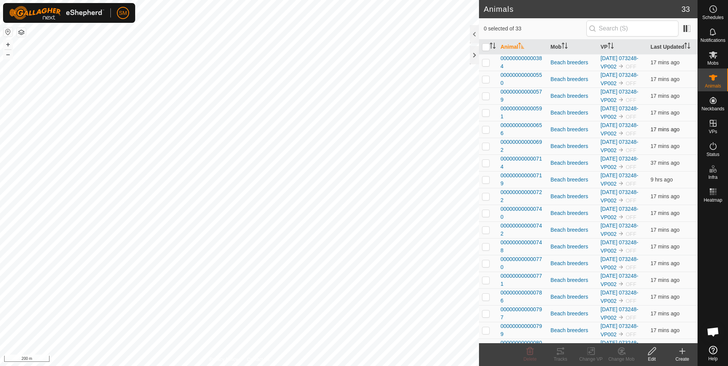
click at [485, 132] on p-checkbox at bounding box center [486, 129] width 8 height 6
checkbox input "true"
click at [560, 356] on div "Tracks" at bounding box center [560, 359] width 30 height 7
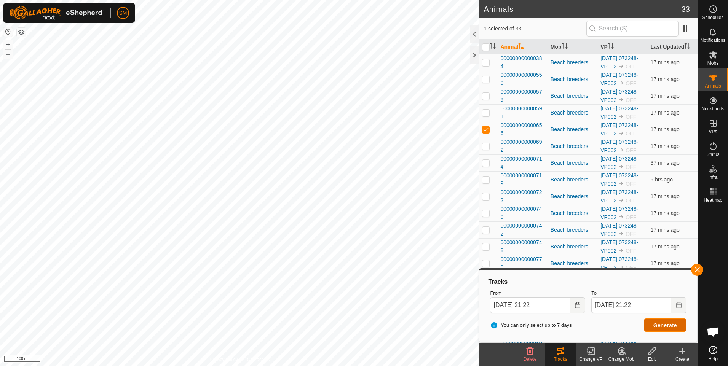
click at [662, 326] on span "Generate" at bounding box center [665, 325] width 24 height 6
click at [564, 134] on div "Beach breeders" at bounding box center [572, 130] width 44 height 8
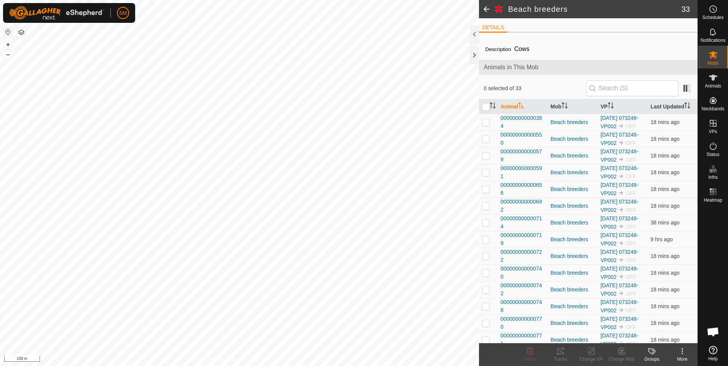
click at [483, 9] on span at bounding box center [486, 9] width 15 height 18
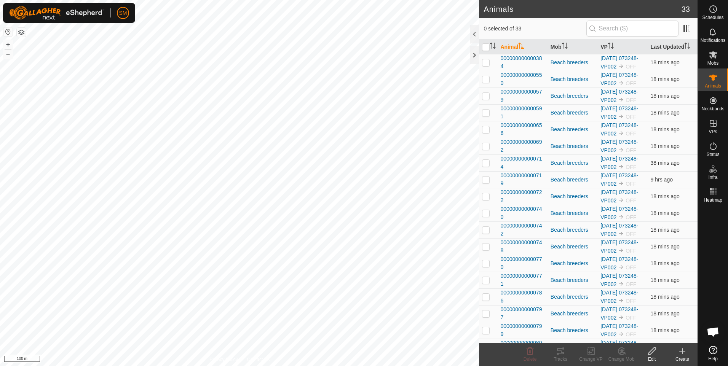
click at [521, 171] on span "000000000000714" at bounding box center [522, 163] width 44 height 16
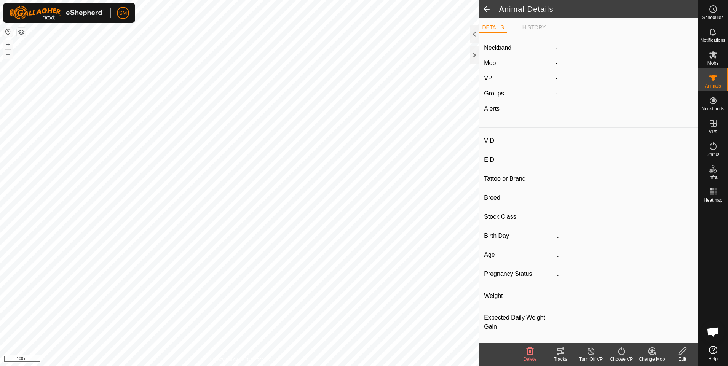
type input "-"
type input "000000000000714"
type input "TEM 714"
type input "[PERSON_NAME]"
type input "Breeder"
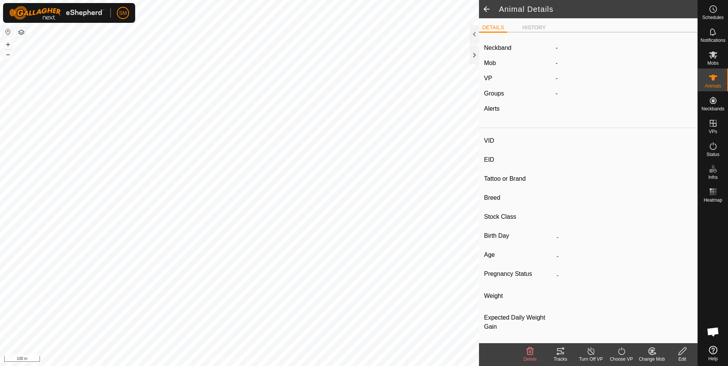
type input "-"
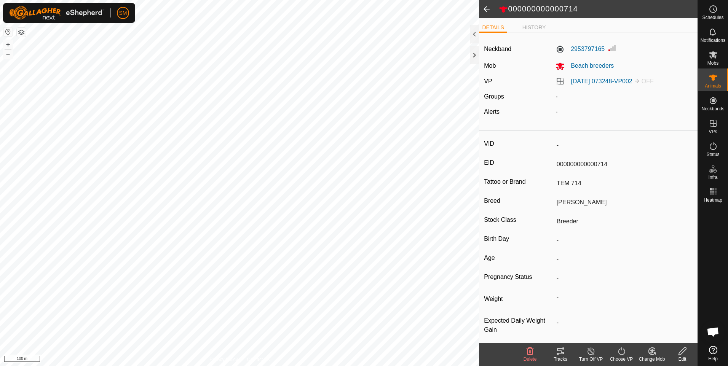
scroll to position [5, 0]
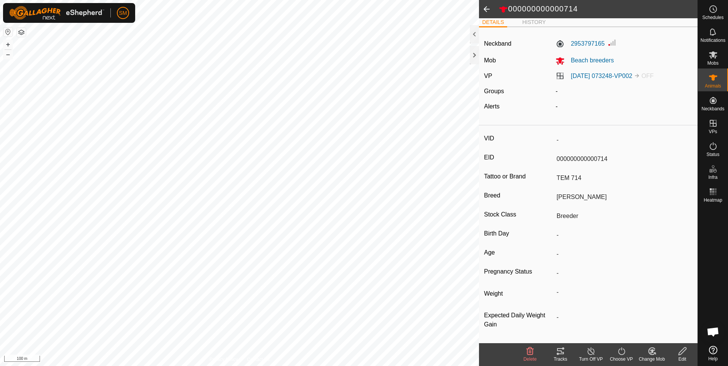
click at [496, 325] on label "Expected Daily Weight Gain" at bounding box center [519, 320] width 70 height 18
click at [553, 324] on input "-" at bounding box center [622, 317] width 139 height 13
click at [488, 325] on label "Expected Daily Weight Gain" at bounding box center [519, 320] width 70 height 18
click at [553, 324] on input "-" at bounding box center [622, 317] width 139 height 13
click at [492, 322] on label "Expected Daily Weight Gain" at bounding box center [519, 320] width 70 height 18
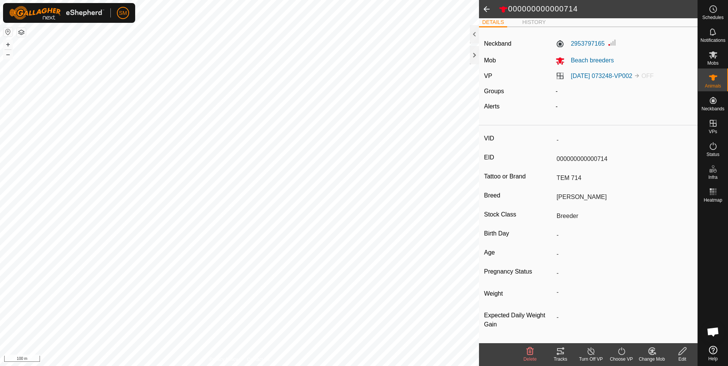
click at [553, 322] on input "-" at bounding box center [622, 317] width 139 height 13
click at [492, 322] on label "Expected Daily Weight Gain" at bounding box center [519, 320] width 70 height 18
click at [553, 322] on input "-" at bounding box center [622, 317] width 139 height 13
click at [492, 322] on label "Expected Daily Weight Gain" at bounding box center [519, 320] width 70 height 18
click at [553, 322] on input "-" at bounding box center [622, 317] width 139 height 13
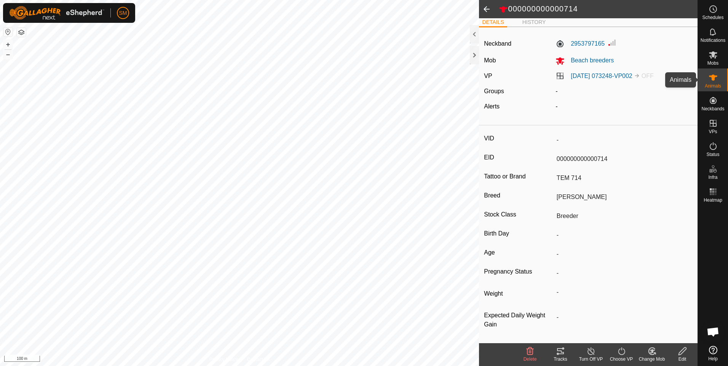
click at [709, 82] on es-animals-svg-icon at bounding box center [713, 78] width 14 height 12
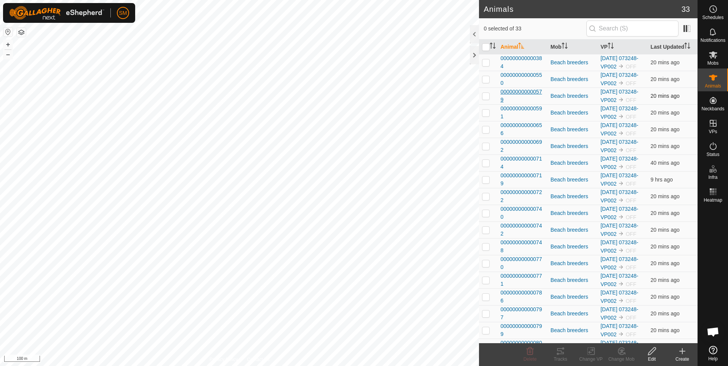
click at [527, 104] on span "000000000000579" at bounding box center [522, 96] width 44 height 16
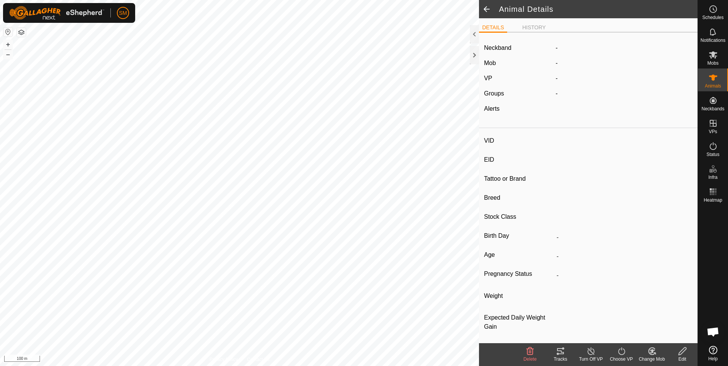
type input "-"
type input "000000000000579"
type input "MCL 579"
type input "[PERSON_NAME]"
type input "Breeder"
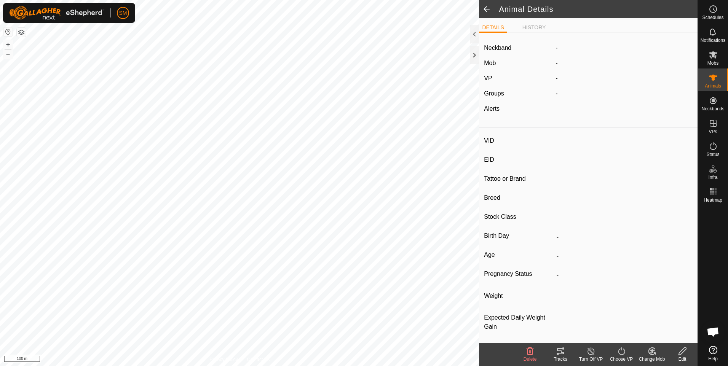
type input "-"
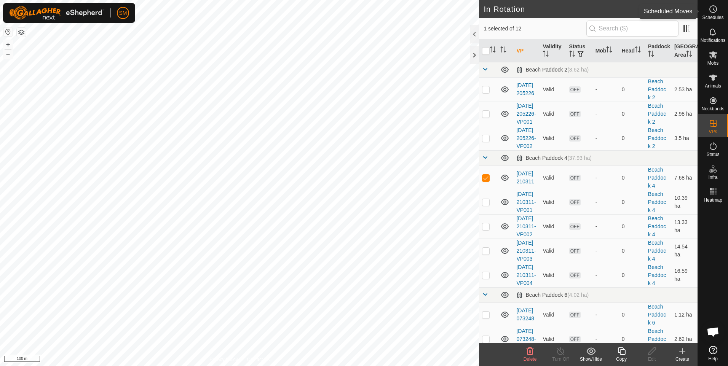
click at [714, 16] on span "Schedules" at bounding box center [712, 17] width 21 height 5
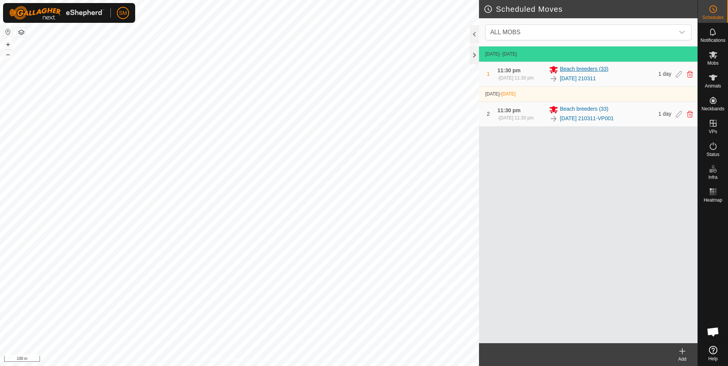
click at [577, 68] on span "Beach breeders (33)" at bounding box center [583, 69] width 49 height 9
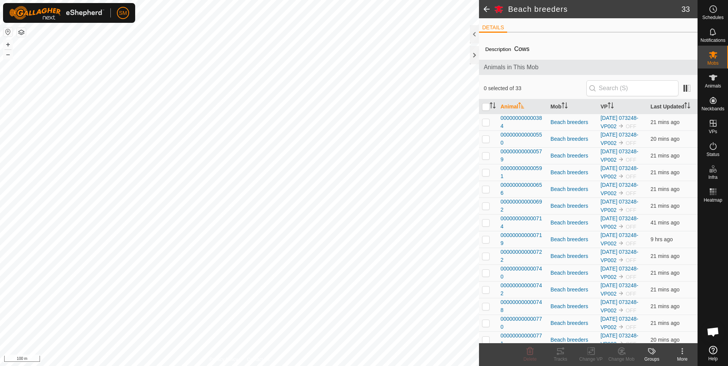
click at [484, 13] on span at bounding box center [486, 9] width 15 height 18
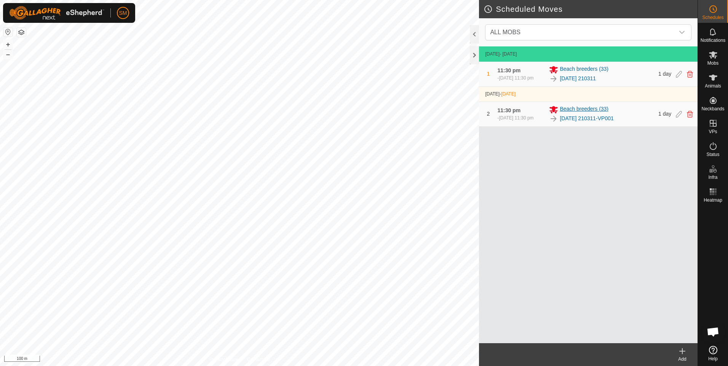
click at [562, 109] on span "Beach breeders (33)" at bounding box center [583, 109] width 49 height 9
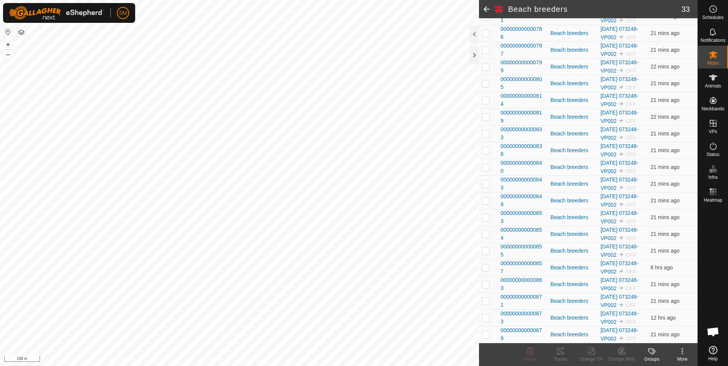
scroll to position [587, 0]
